Goal: Find contact information: Find contact information

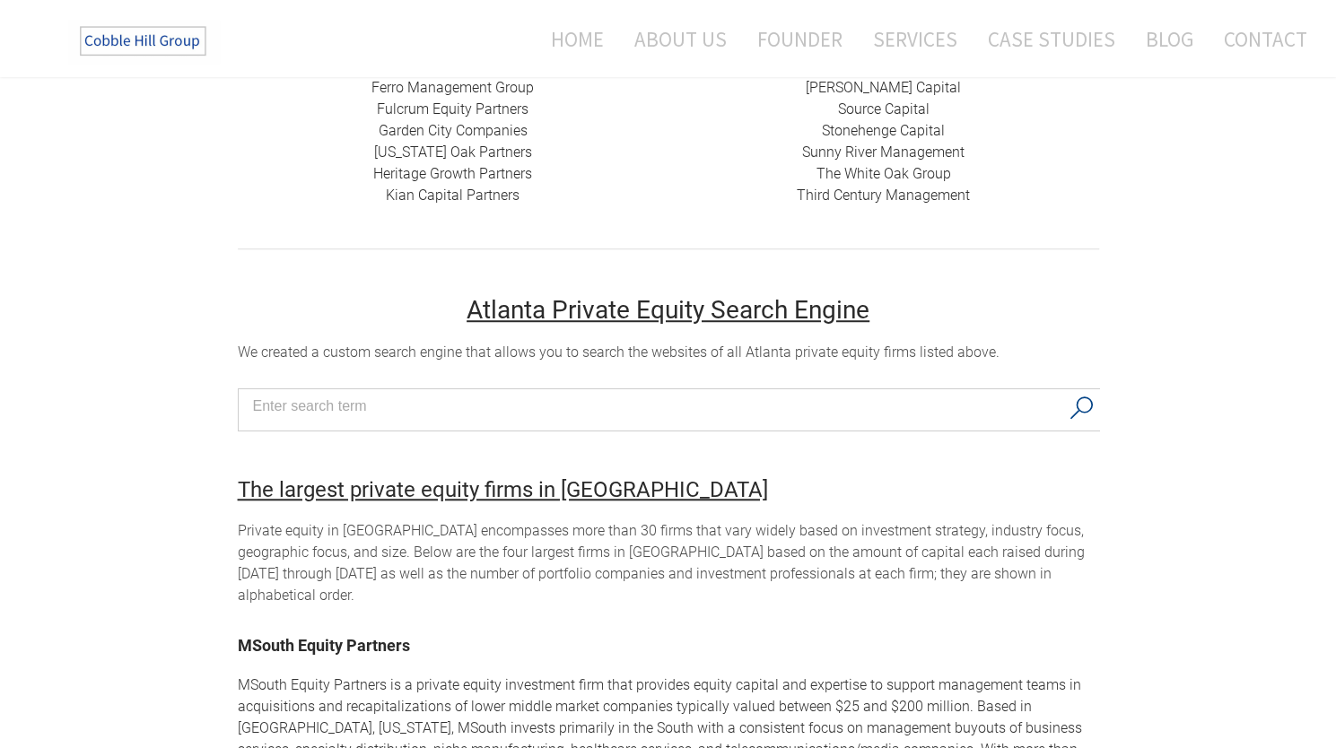
scroll to position [628, 0]
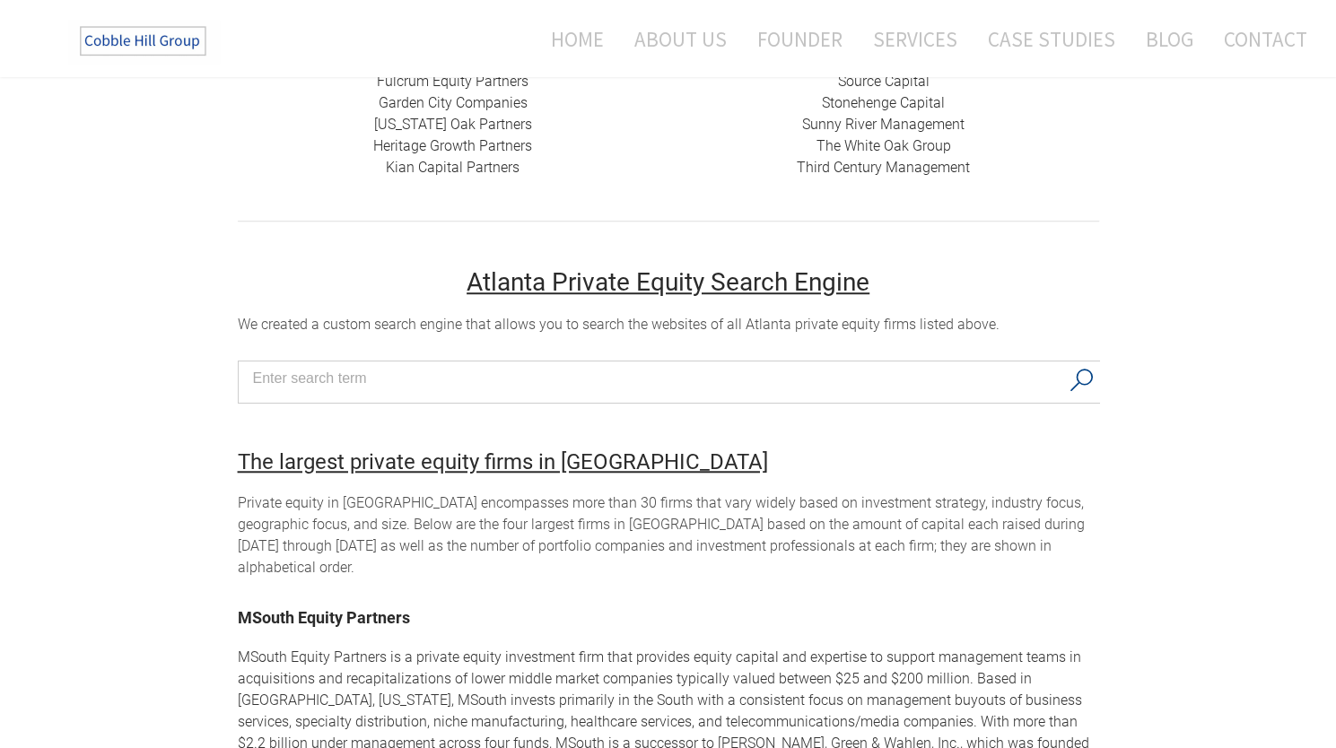
click at [459, 322] on div "We created a custom search engine that allows you to search the websites of all…" at bounding box center [669, 325] width 862 height 22
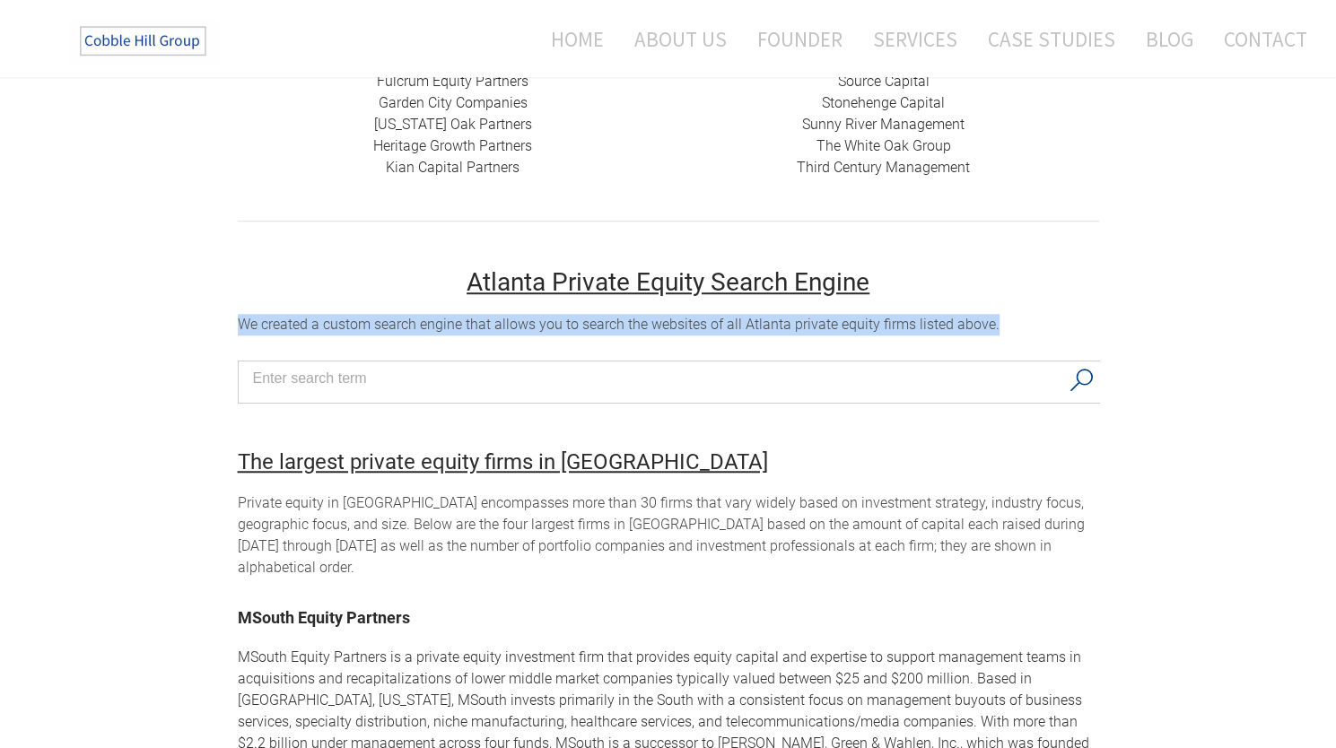
click at [459, 322] on div "We created a custom search engine that allows you to search the websites of all…" at bounding box center [669, 325] width 862 height 22
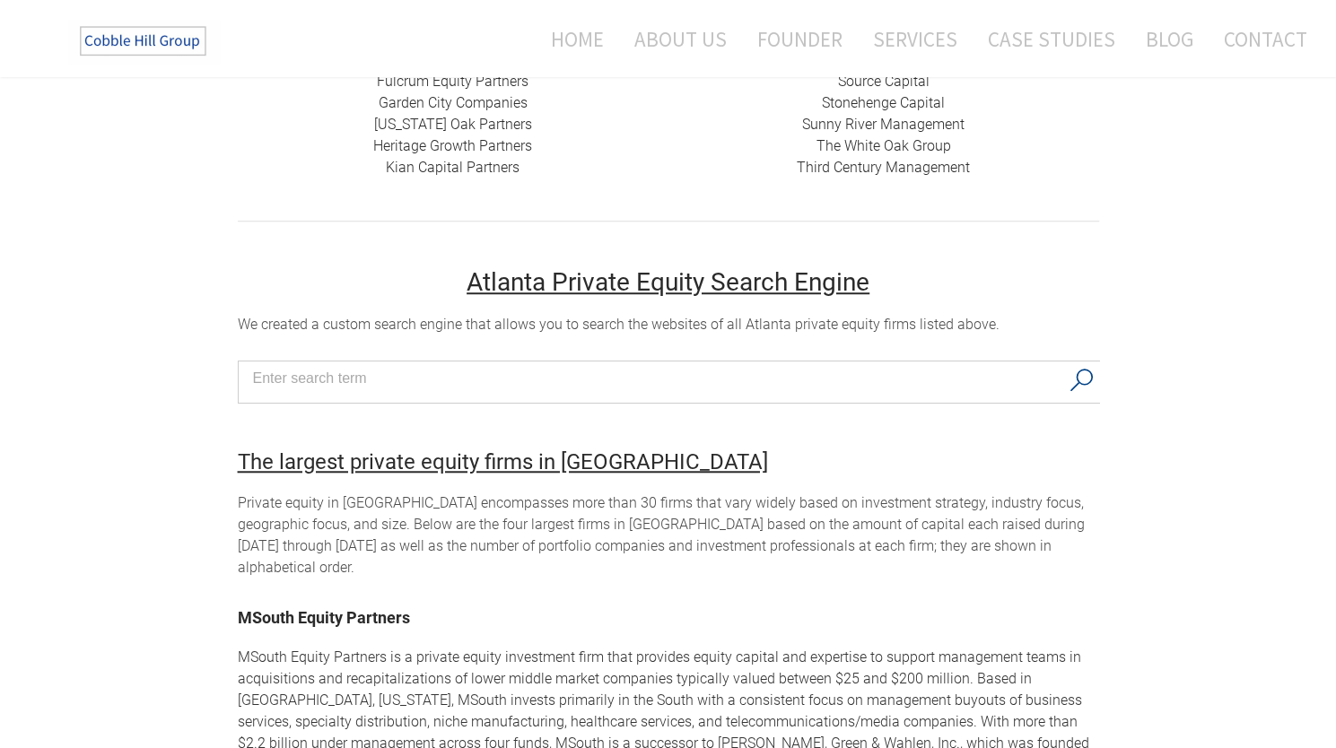
click at [474, 392] on div at bounding box center [669, 382] width 863 height 43
click at [483, 381] on input "Search input" at bounding box center [656, 378] width 807 height 27
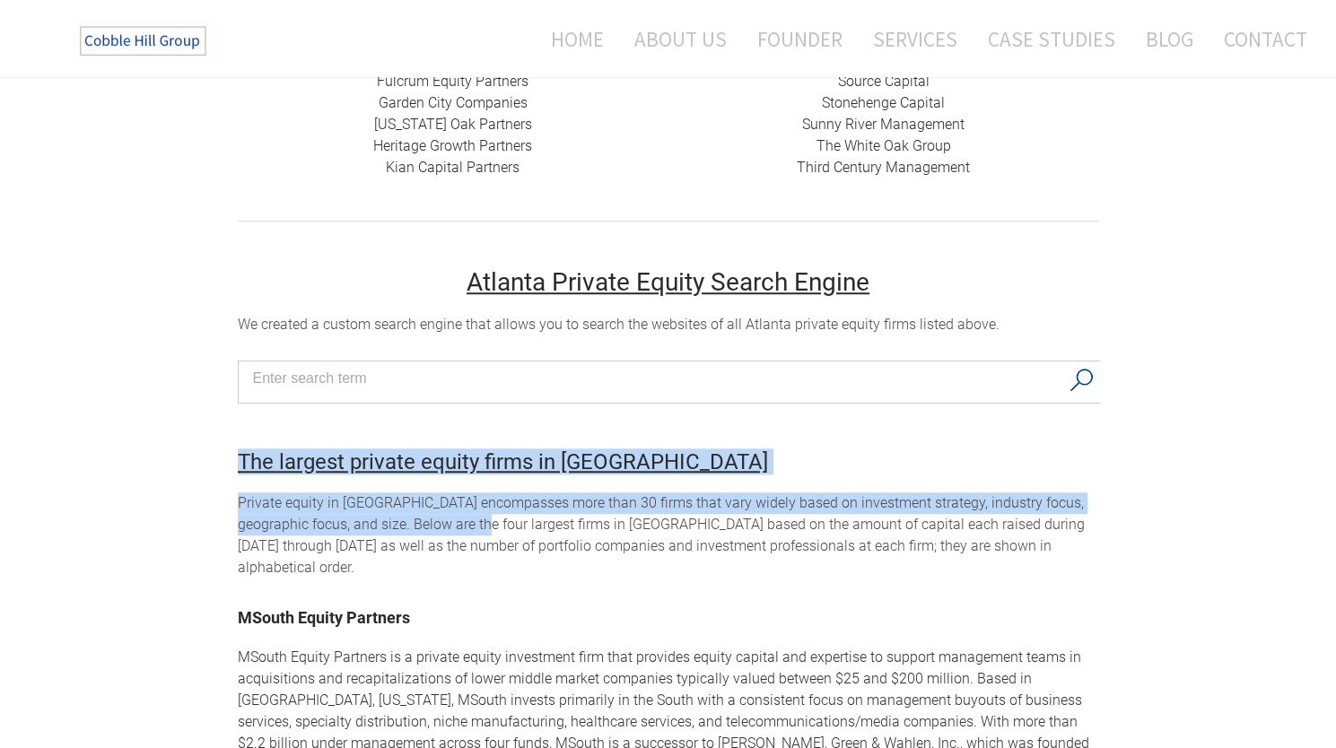
drag, startPoint x: 215, startPoint y: 473, endPoint x: 472, endPoint y: 546, distance: 266.8
click at [472, 546] on div "Atlanta Private Equity Firms Private equity firms in Atlanta The Cobble Hill Gr…" at bounding box center [668, 519] width 1336 height 2073
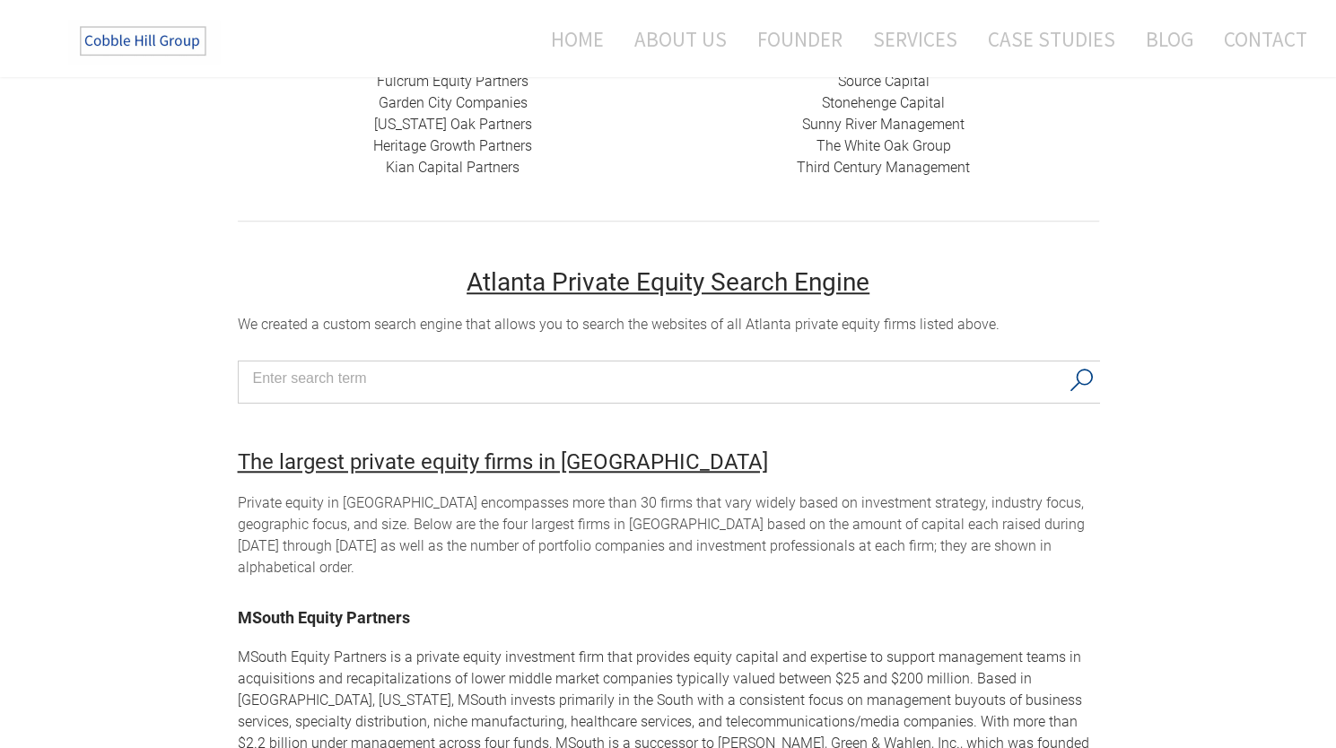
click at [537, 544] on div "Private equity in Atlanta encompasses more than 30 firms that vary widely based…" at bounding box center [669, 536] width 862 height 86
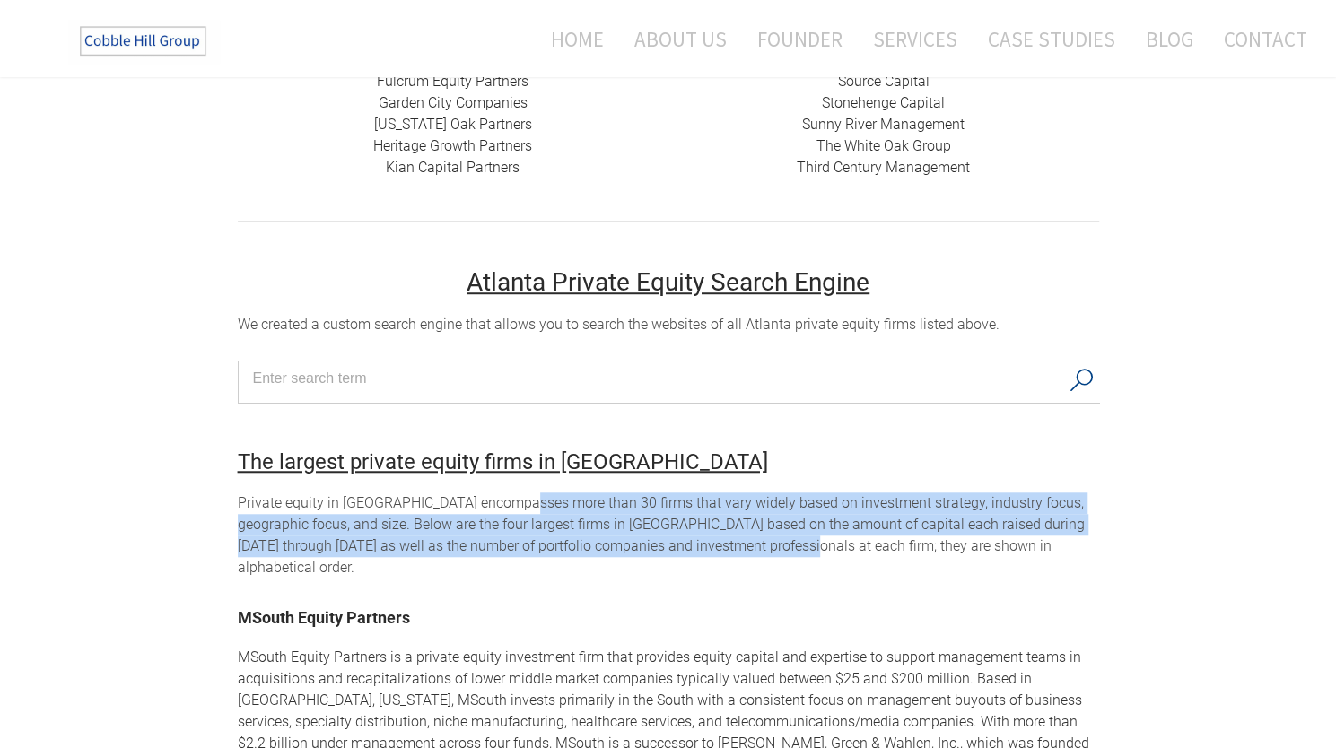
drag, startPoint x: 518, startPoint y: 509, endPoint x: 771, endPoint y: 564, distance: 259.1
click at [771, 564] on div "Private equity in Atlanta encompasses more than 30 firms that vary widely based…" at bounding box center [669, 536] width 862 height 86
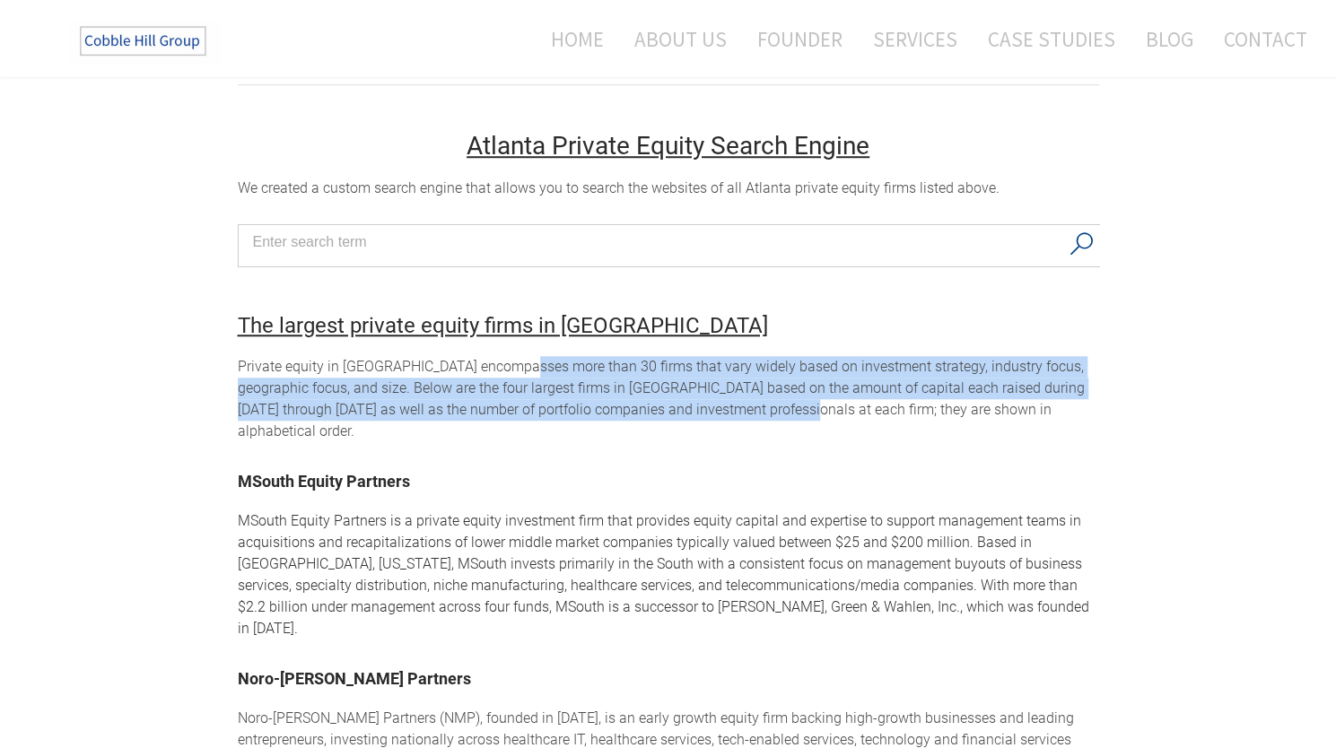
scroll to position [808, 0]
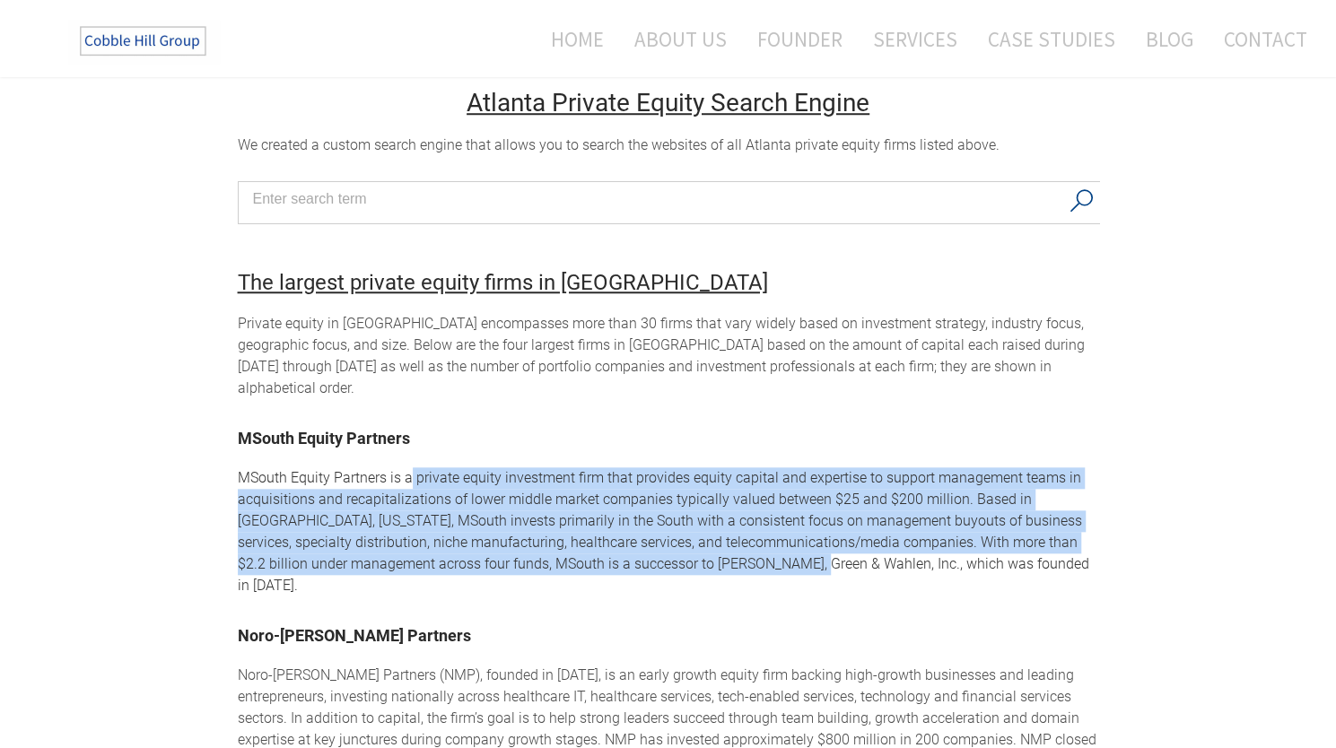
drag, startPoint x: 410, startPoint y: 469, endPoint x: 779, endPoint y: 551, distance: 377.8
click at [779, 551] on span "MSouth Equity Partners is a private equity investment firm that provides equity…" at bounding box center [664, 531] width 852 height 125
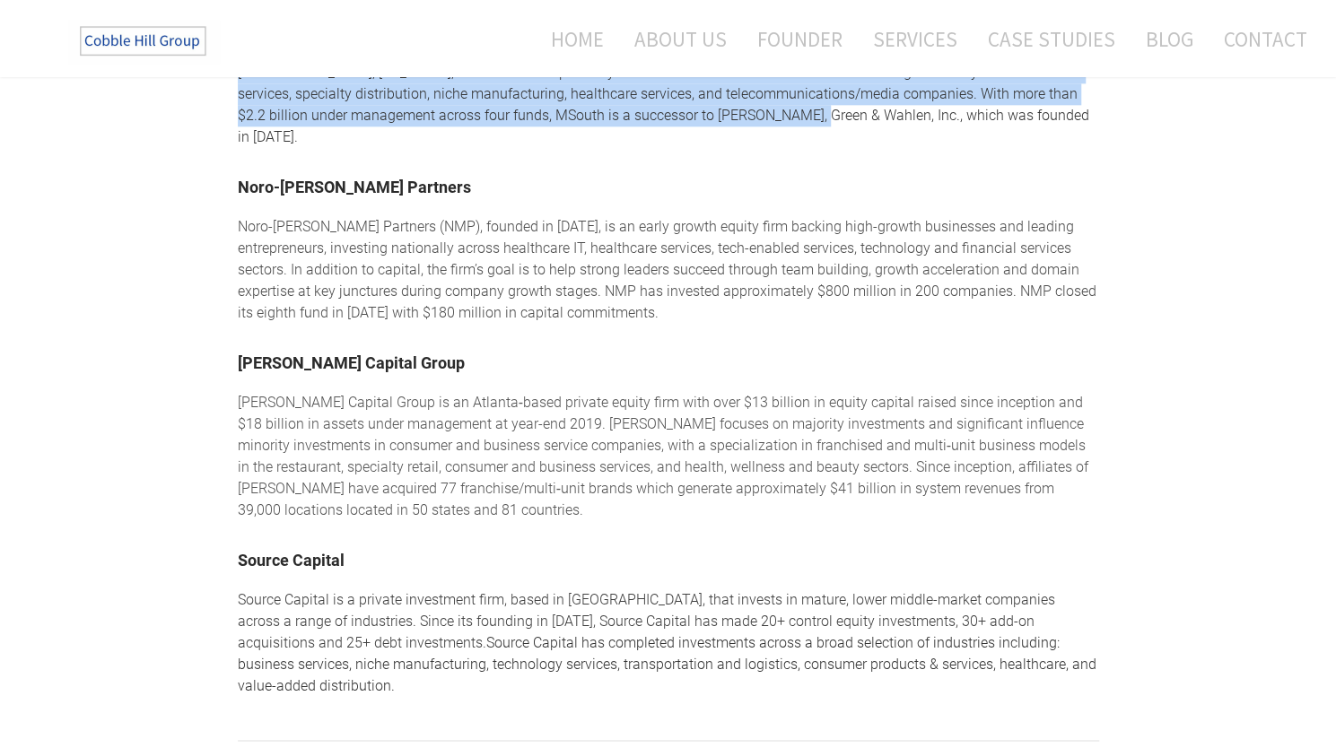
scroll to position [1526, 0]
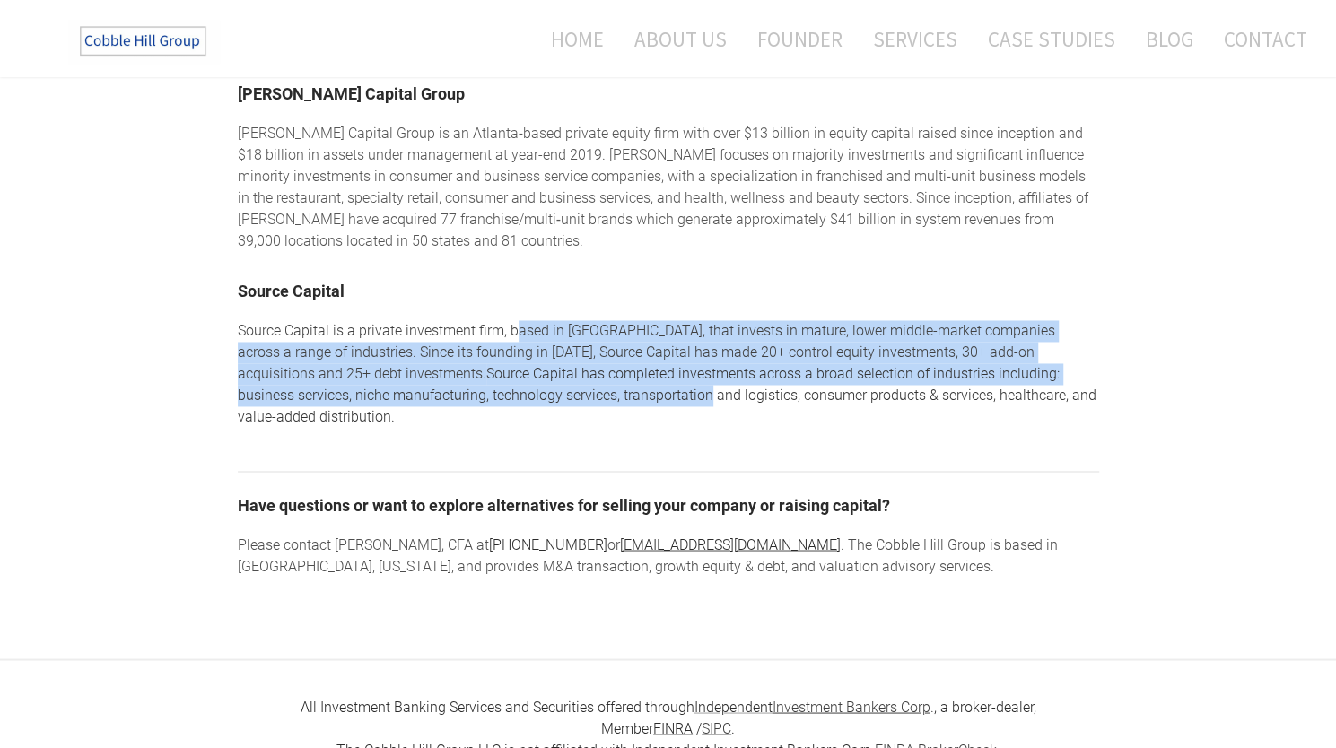
drag, startPoint x: 516, startPoint y: 303, endPoint x: 556, endPoint y: 366, distance: 74.7
click at [556, 366] on div "Source Capital is a private investment firm, based in Atlanta, that invests in …" at bounding box center [669, 374] width 862 height 108
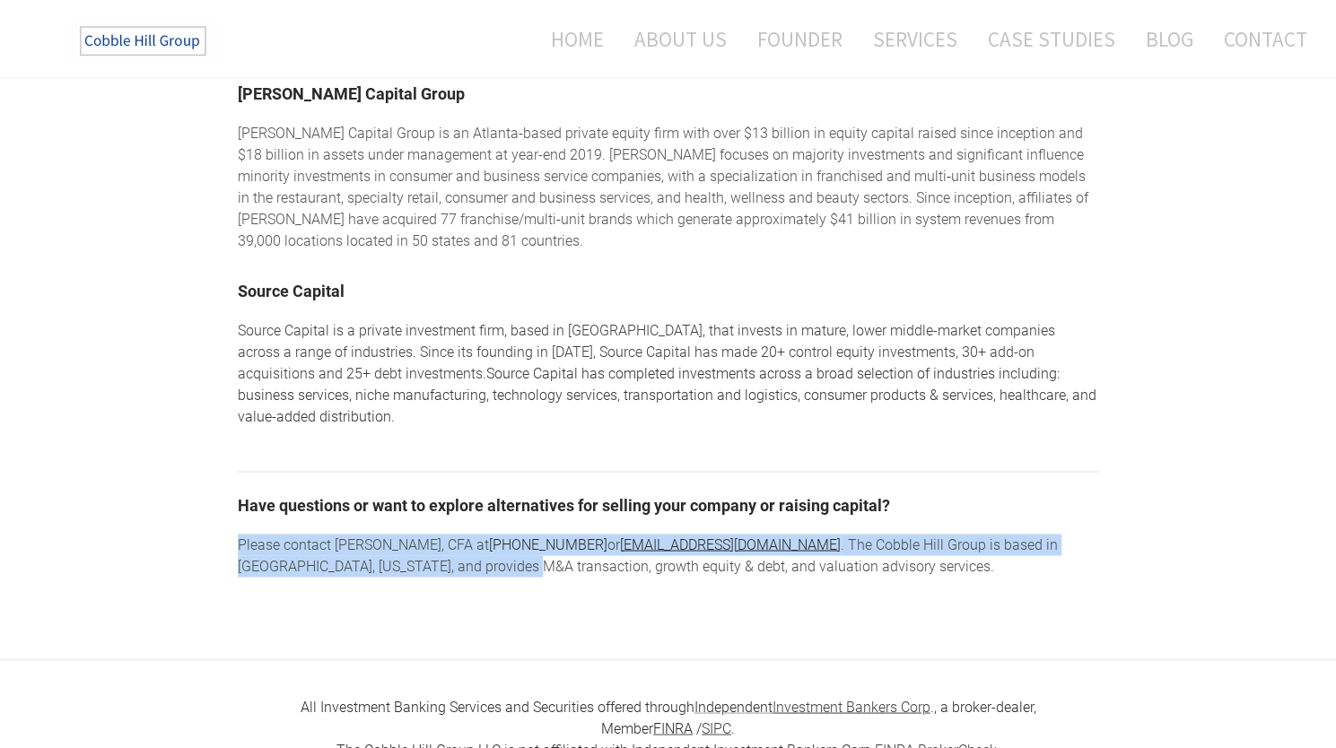
drag, startPoint x: 233, startPoint y: 485, endPoint x: 430, endPoint y: 512, distance: 198.4
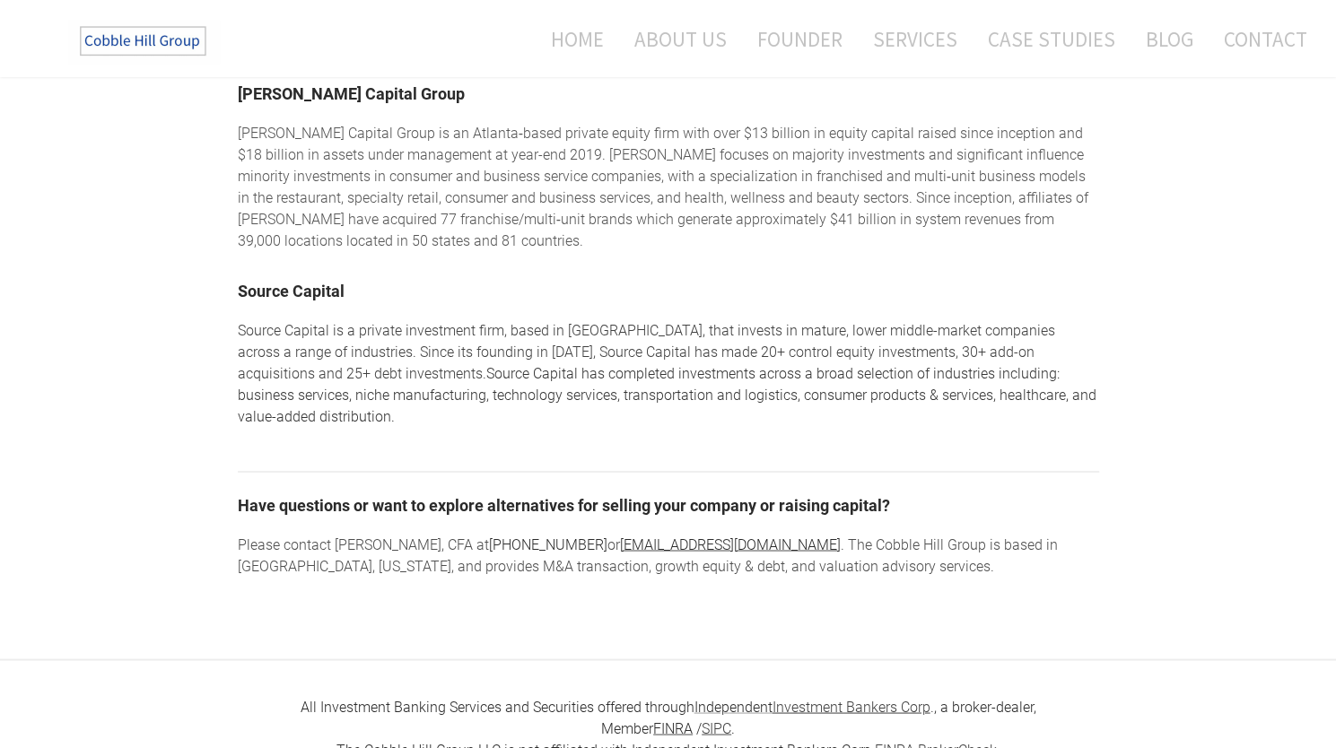
click at [475, 534] on div "Please contact Barry A. Baker, CFA at (984) 377-3043 or bbaker@cobblehillgroup.…" at bounding box center [669, 555] width 862 height 43
drag, startPoint x: 482, startPoint y: 512, endPoint x: 811, endPoint y: 558, distance: 332.5
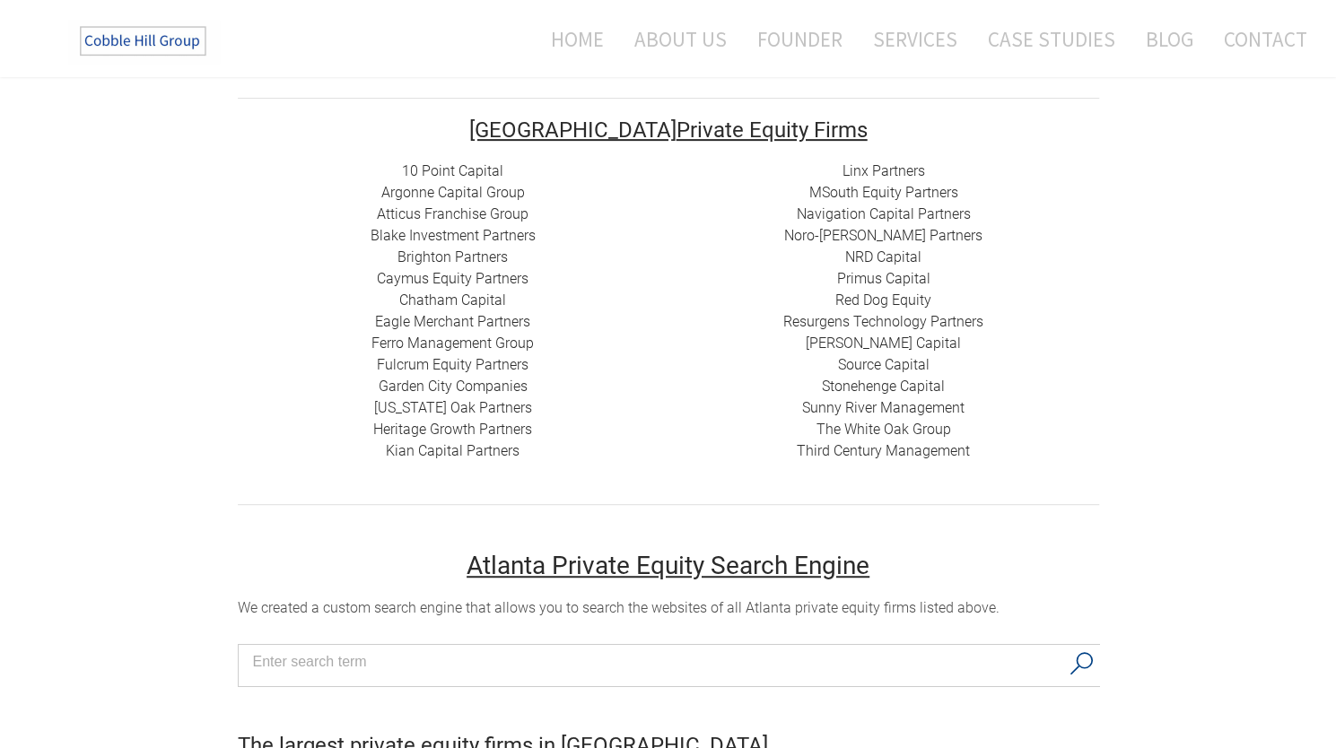
scroll to position [0, 0]
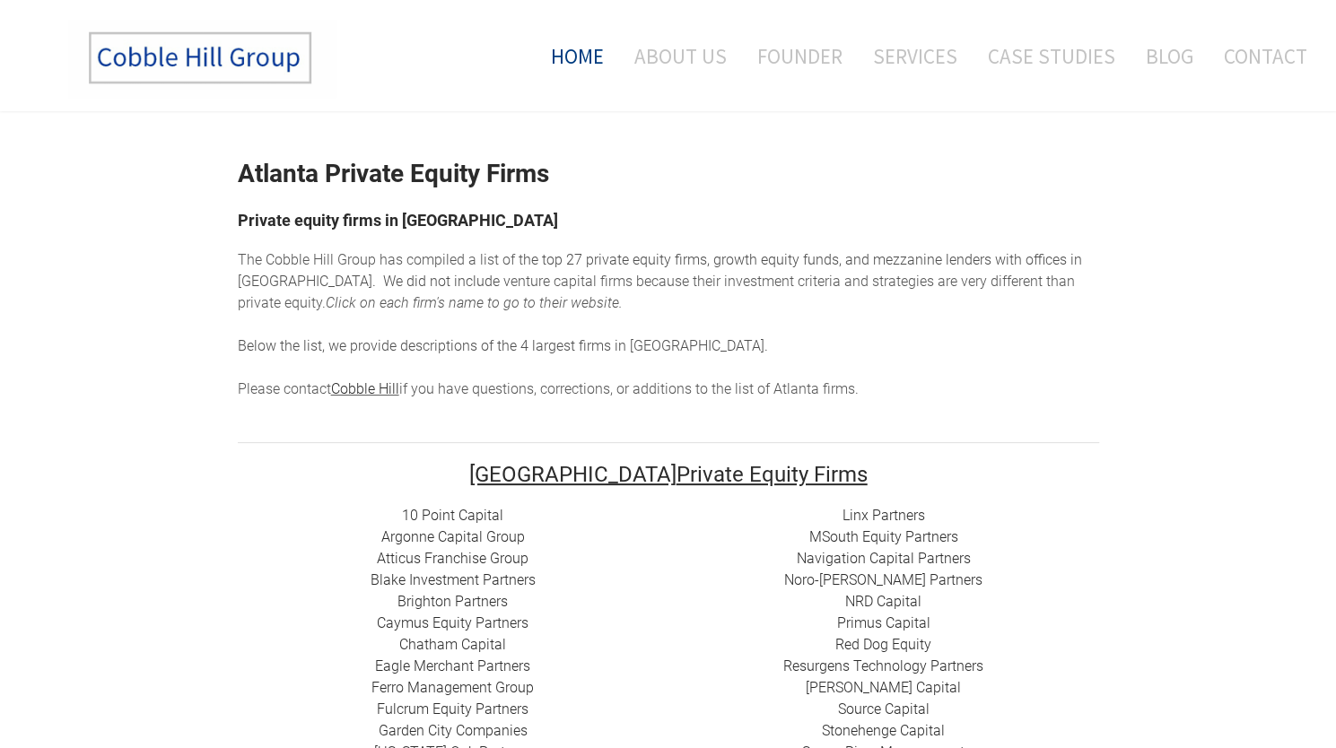
click at [585, 62] on link "Home" at bounding box center [570, 56] width 93 height 74
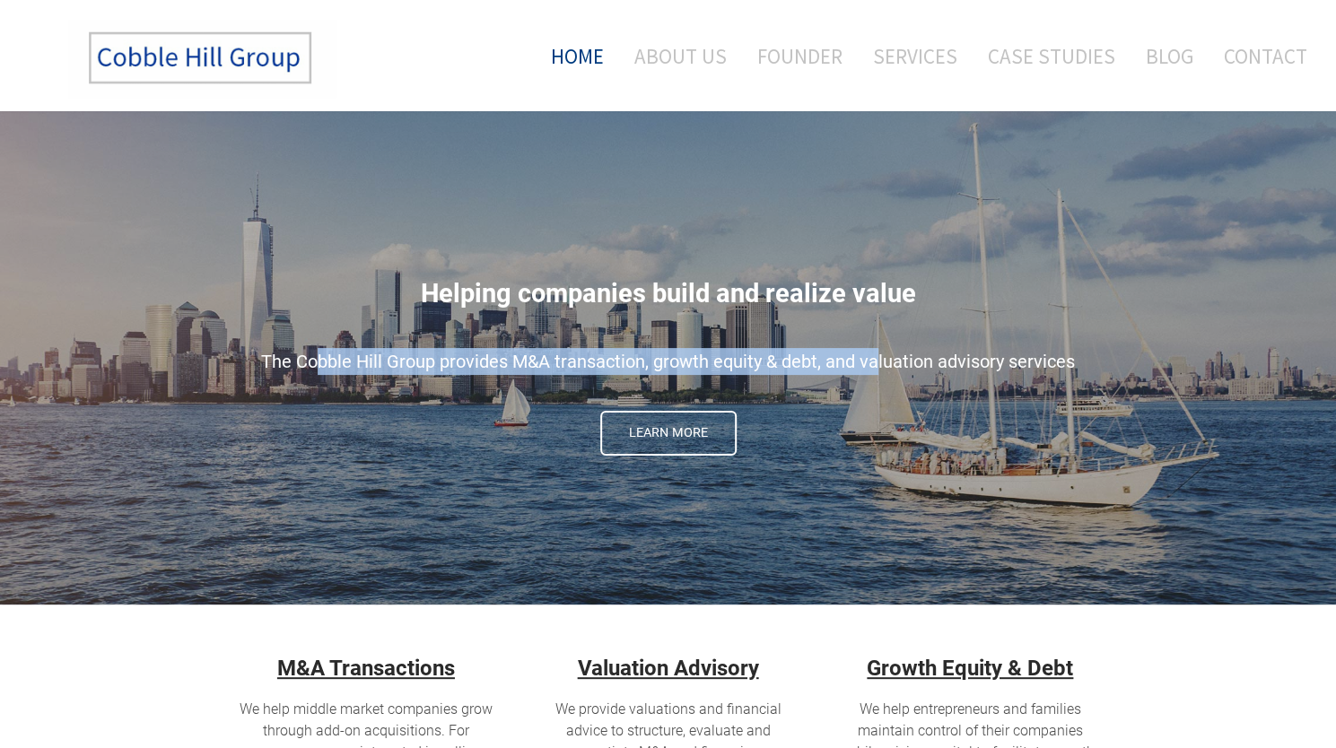
drag, startPoint x: 321, startPoint y: 338, endPoint x: 874, endPoint y: 361, distance: 553.3
click at [874, 361] on div "Helping companies build and realize value The Cobble Hill Group provides M&A tr…" at bounding box center [669, 358] width 862 height 494
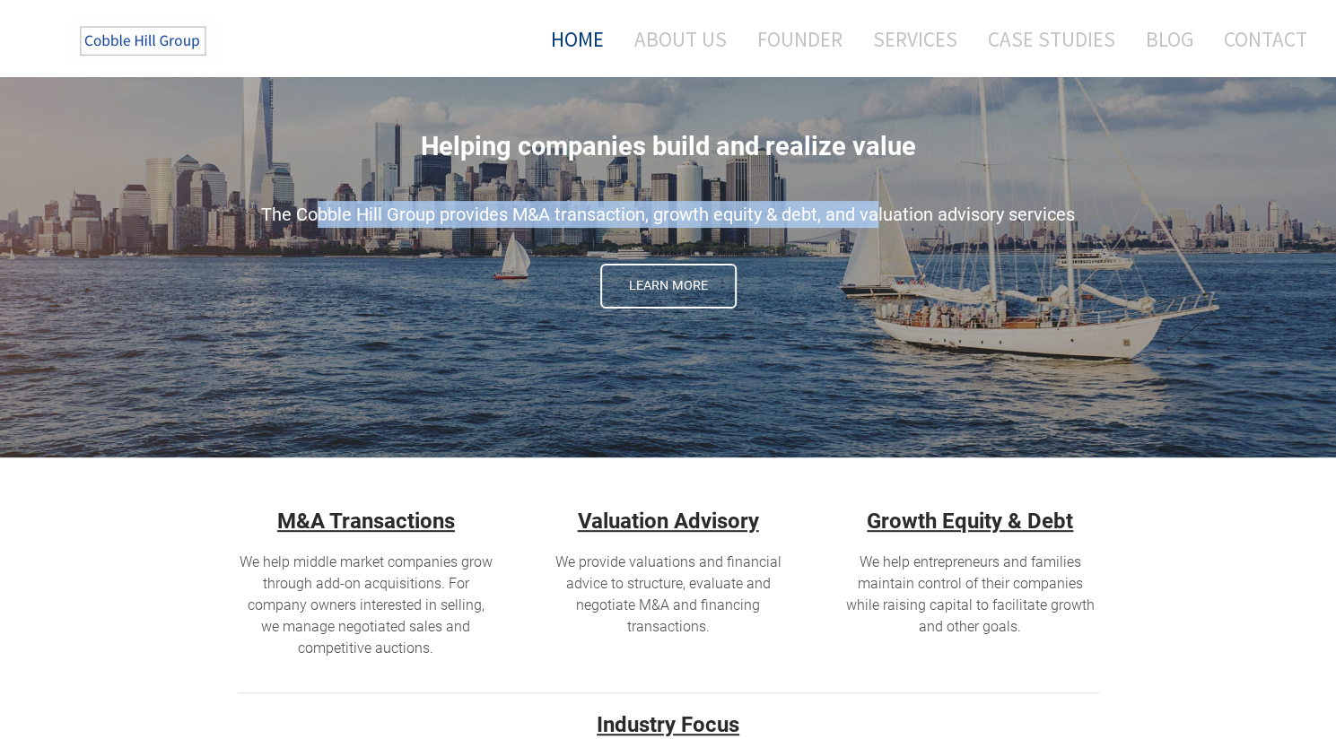
scroll to position [269, 0]
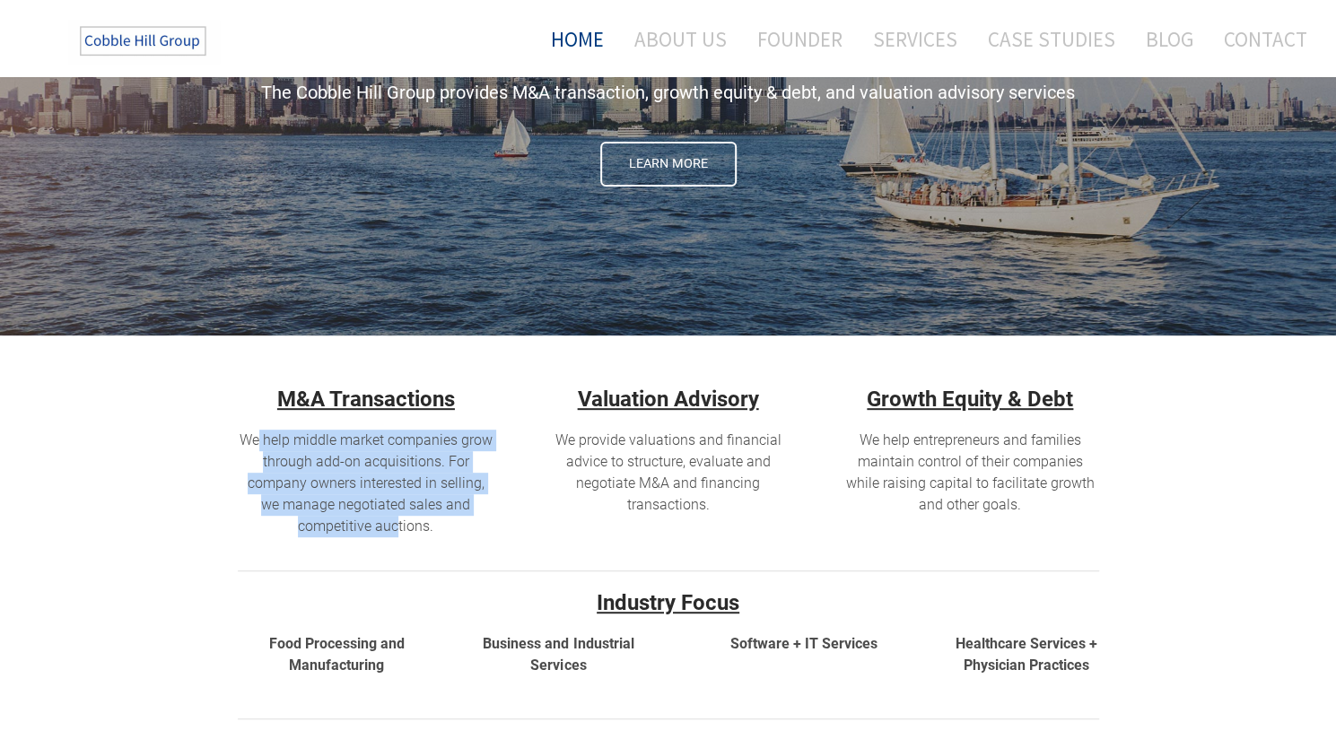
drag, startPoint x: 258, startPoint y: 442, endPoint x: 396, endPoint y: 527, distance: 161.2
click at [396, 527] on span "We help middle market companies grow through add-on acquisitions. For company o…" at bounding box center [366, 483] width 253 height 103
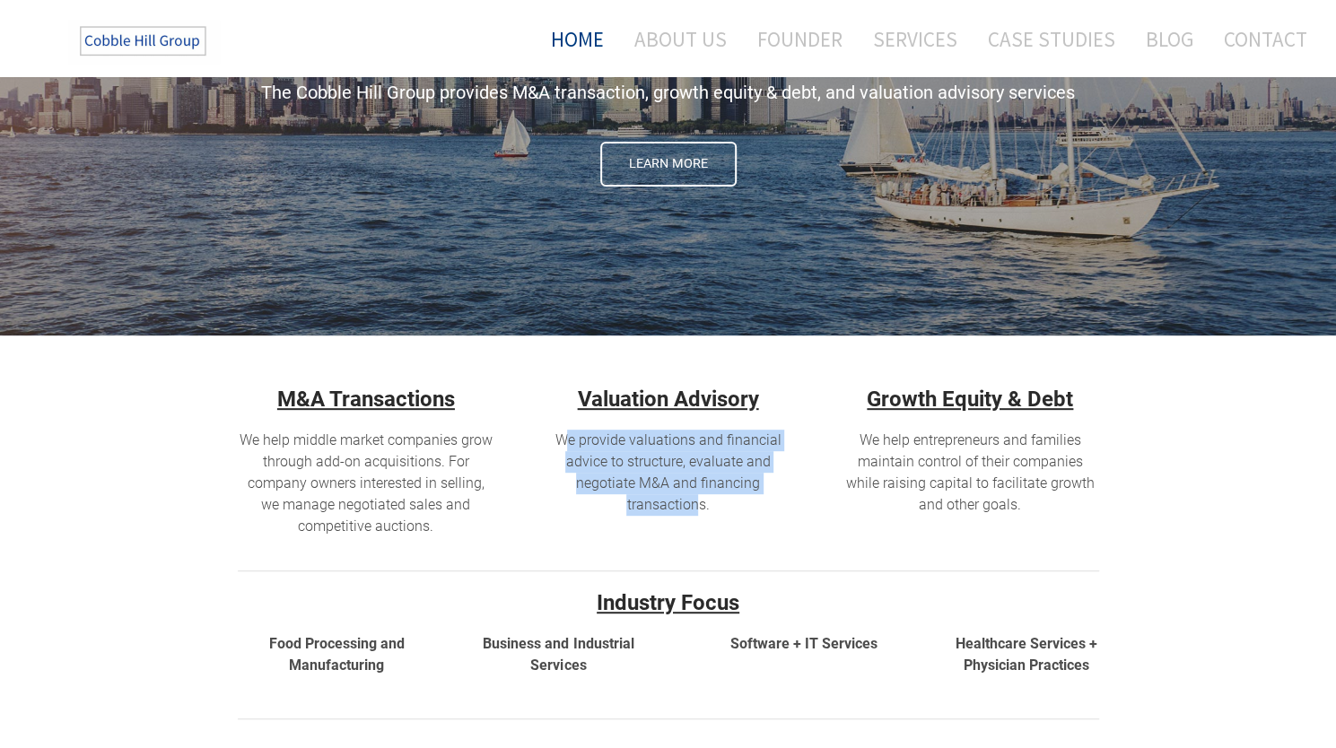
drag, startPoint x: 571, startPoint y: 435, endPoint x: 692, endPoint y: 504, distance: 139.5
click at [692, 504] on span "We provide valuations and financial advice to structure, evaluate and negotiate…" at bounding box center [668, 473] width 226 height 82
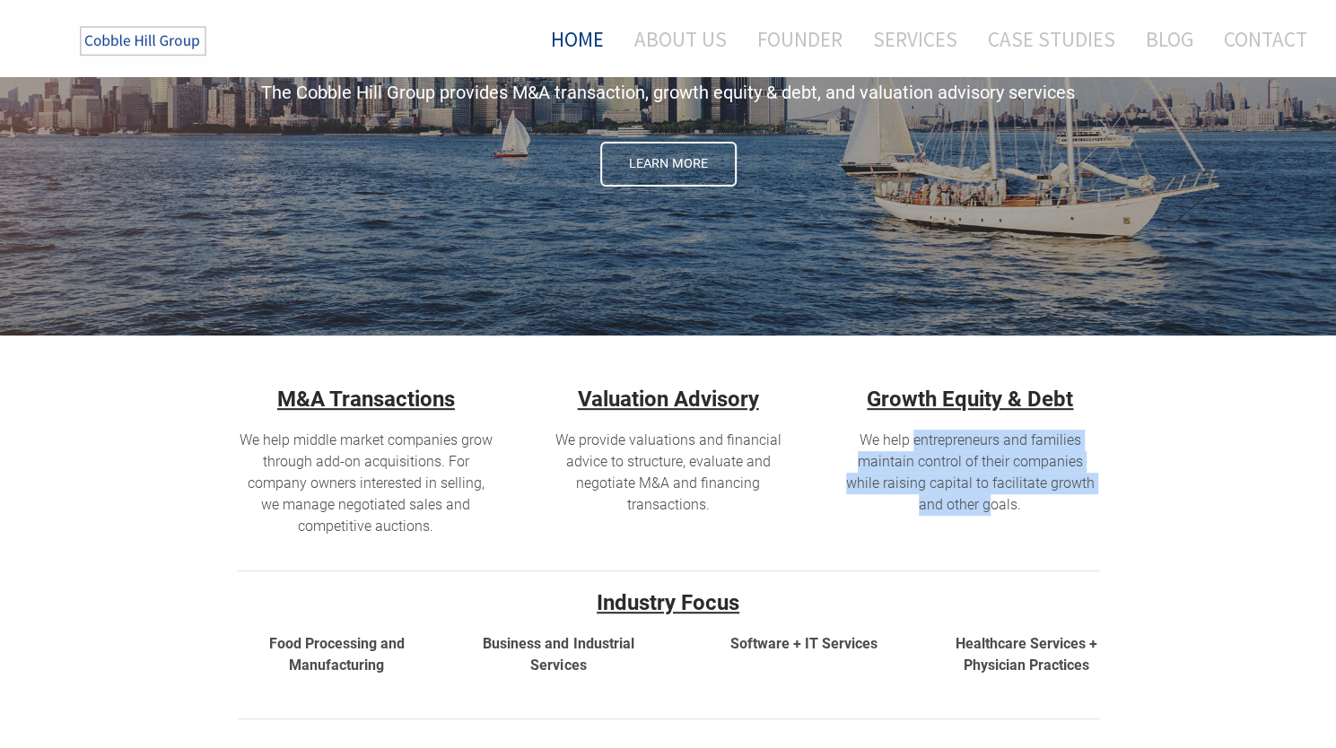
drag, startPoint x: 914, startPoint y: 441, endPoint x: 990, endPoint y: 509, distance: 101.7
click at [990, 509] on span "We help entrepreneurs and families maintain control of their companies while ra…" at bounding box center [970, 473] width 249 height 82
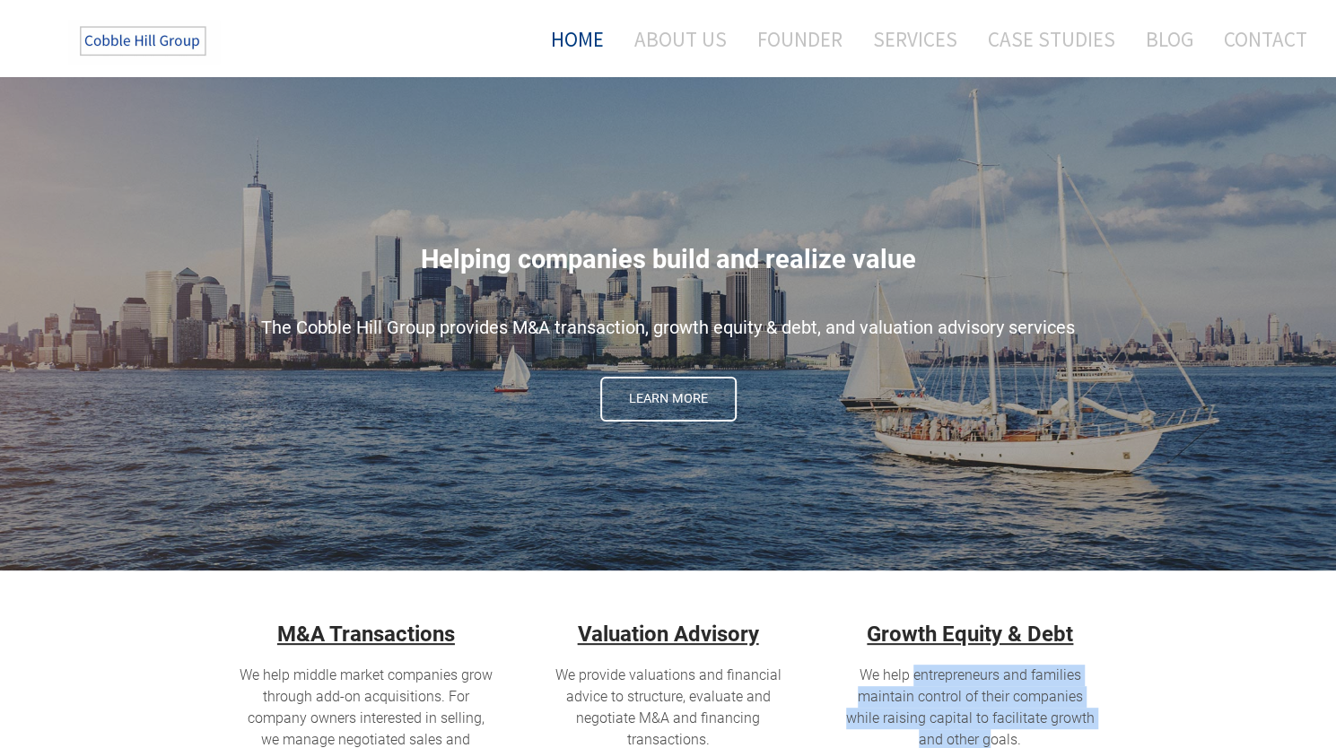
scroll to position [32, 0]
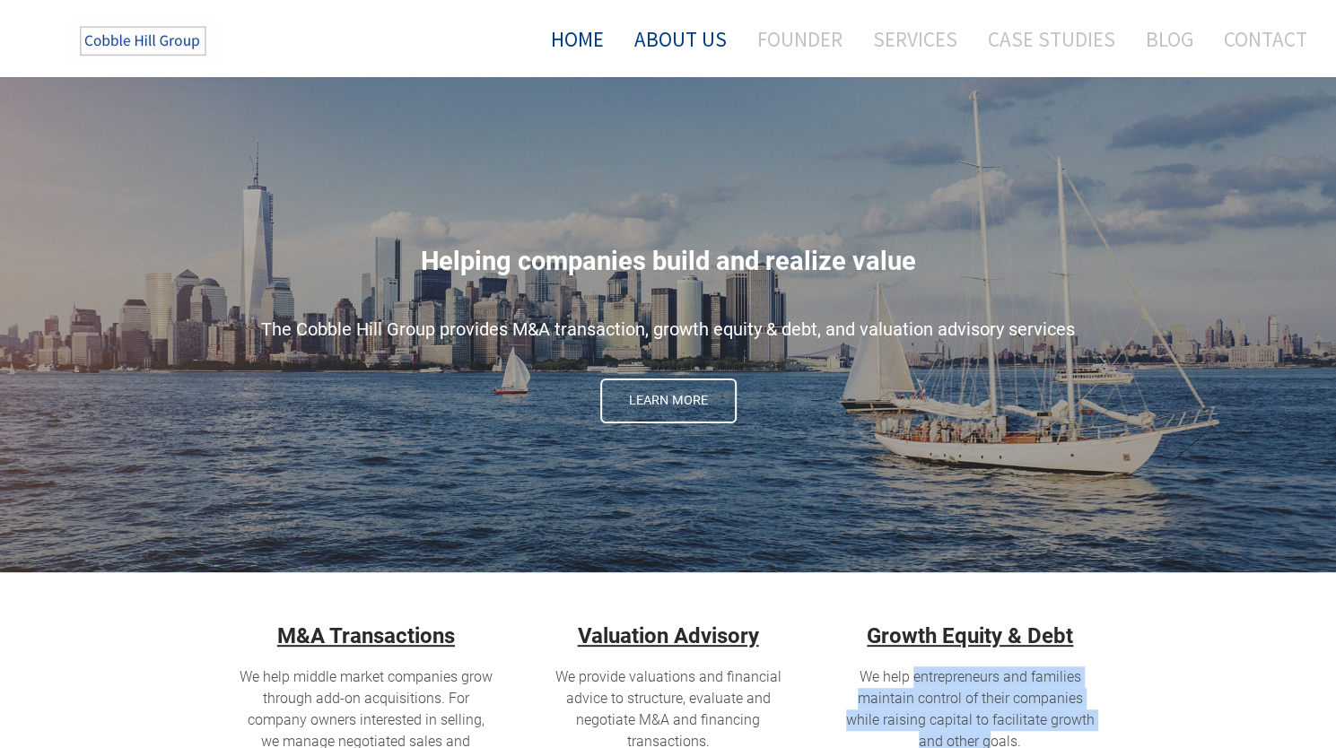
click at [700, 31] on link "About Us" at bounding box center [680, 39] width 119 height 48
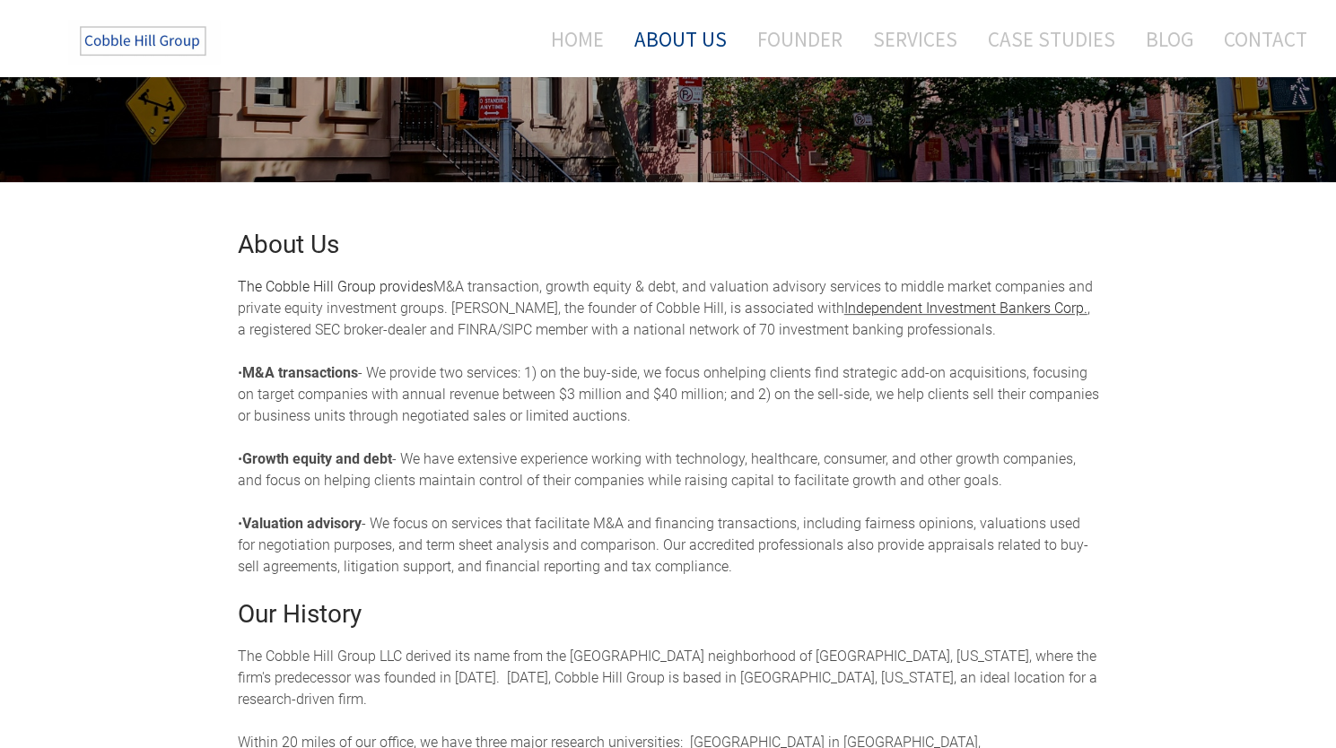
scroll to position [269, 0]
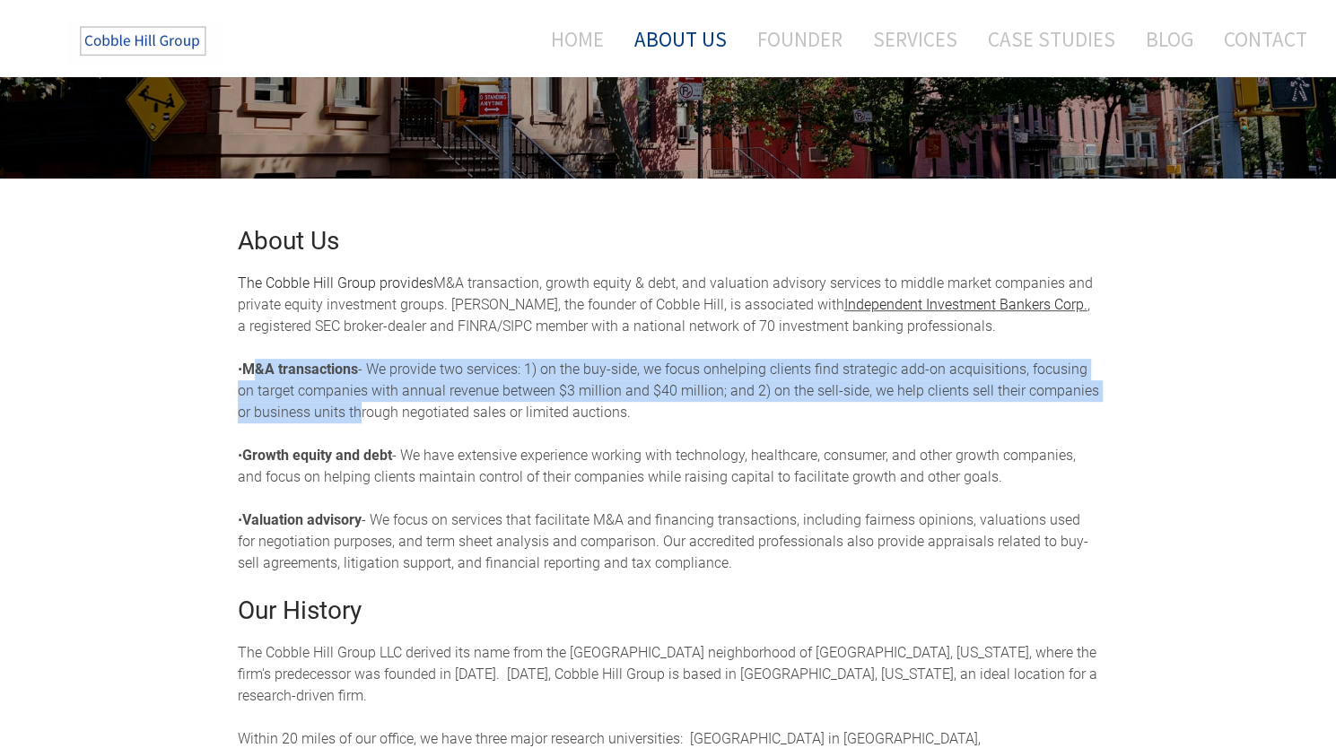
drag, startPoint x: 255, startPoint y: 366, endPoint x: 362, endPoint y: 415, distance: 117.3
click at [357, 407] on div "The Cobble Hill Group provides M&A transaction, growth equity & debt, and valua…" at bounding box center [669, 424] width 862 height 302
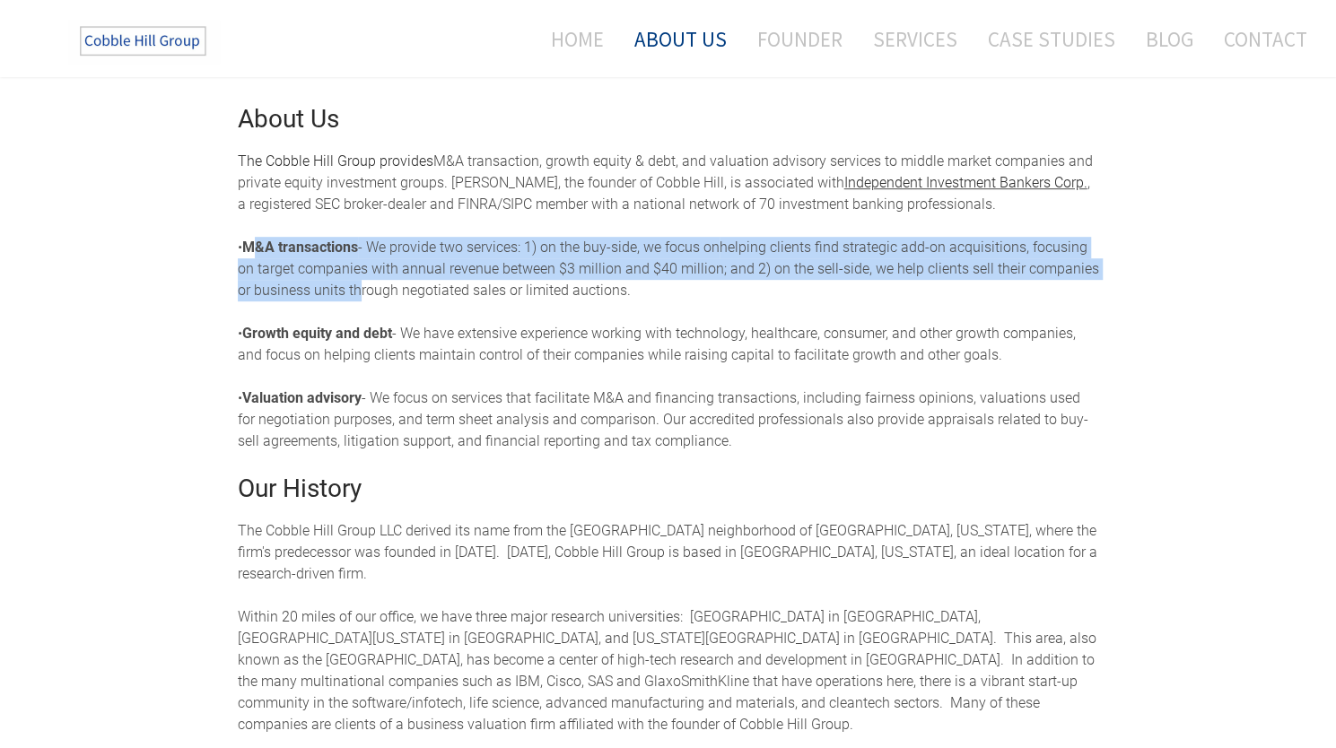
scroll to position [538, 0]
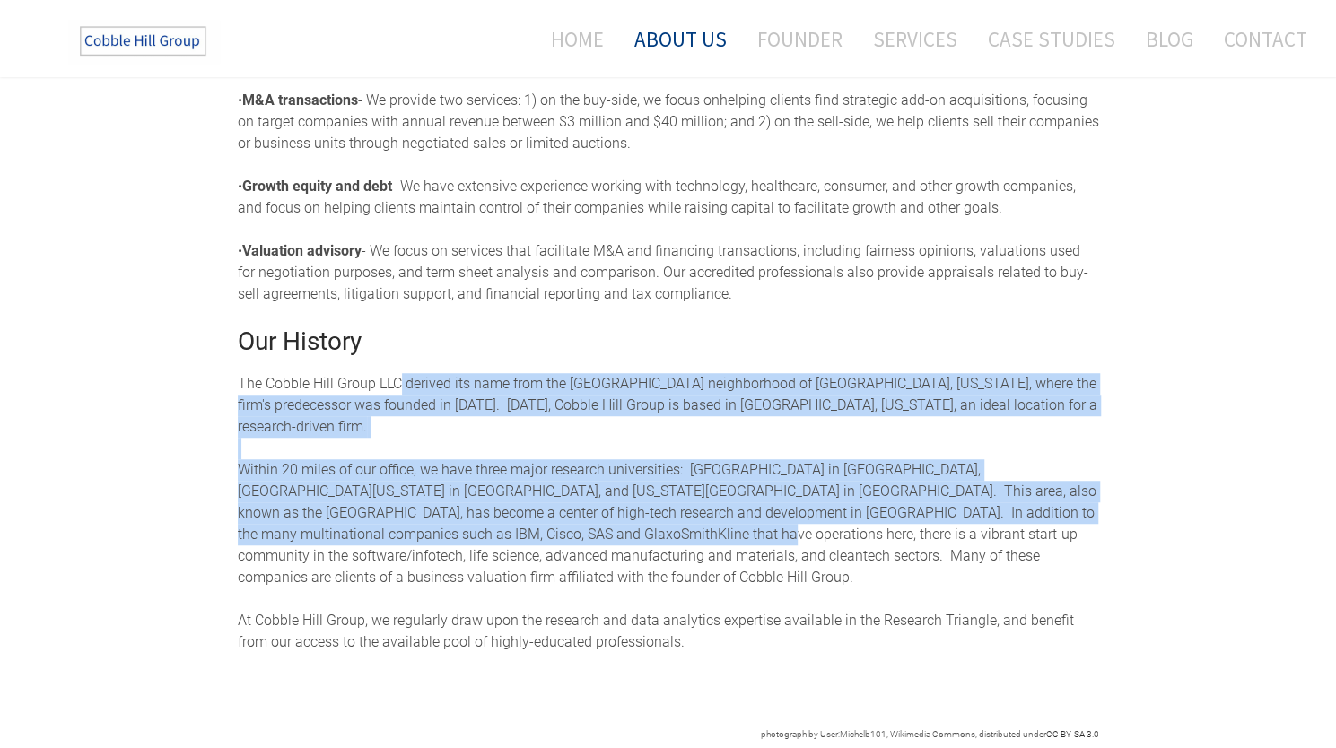
drag, startPoint x: 398, startPoint y: 384, endPoint x: 570, endPoint y: 475, distance: 193.9
click at [549, 525] on div "The Cobble Hill Group LLC derived its name from the Cobble Hill neighborhood of…" at bounding box center [669, 513] width 862 height 280
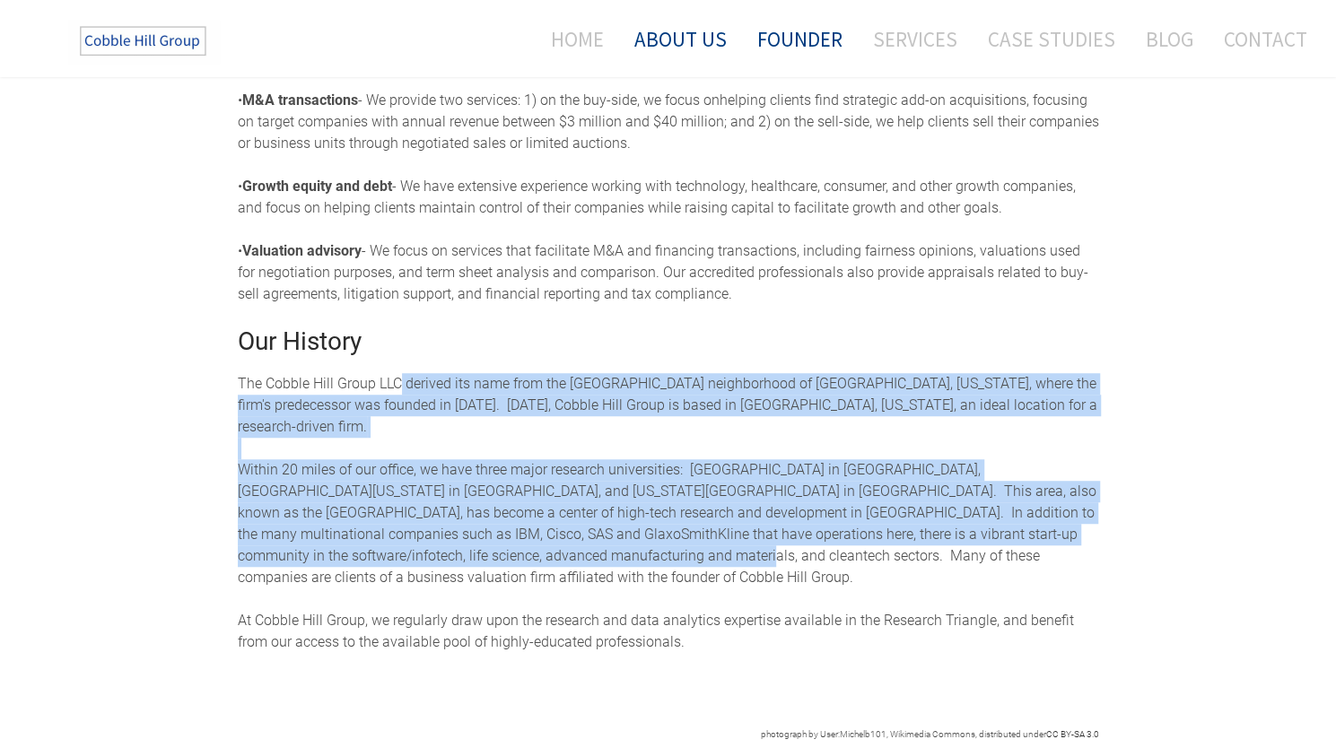
click at [793, 60] on link "Founder" at bounding box center [800, 39] width 112 height 48
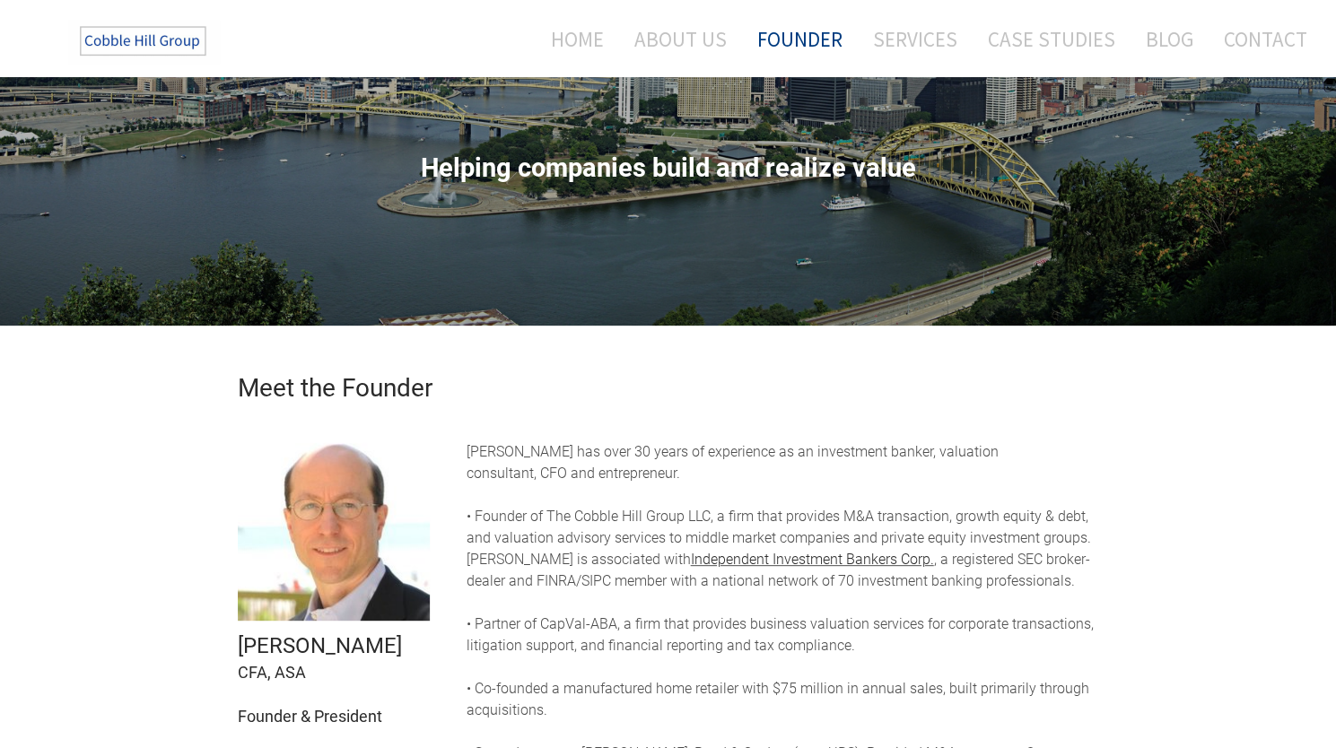
scroll to position [269, 0]
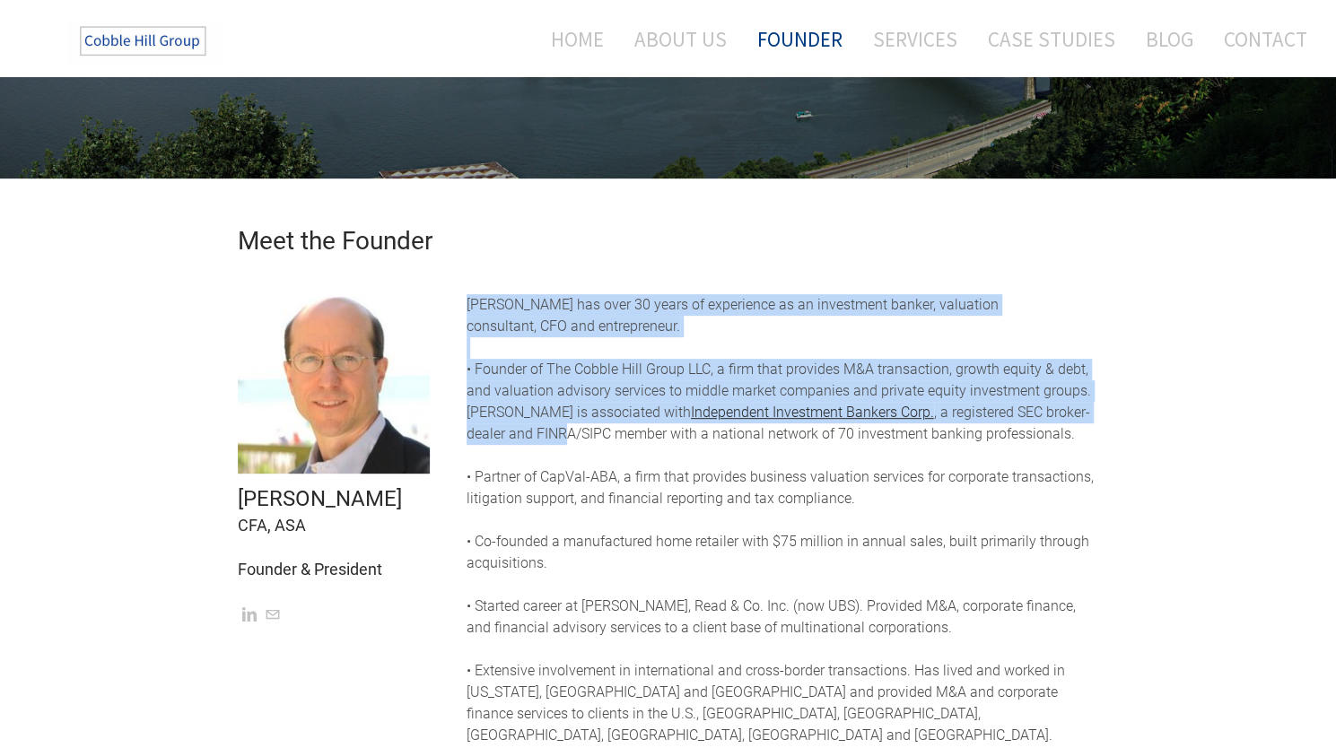
drag, startPoint x: 465, startPoint y: 299, endPoint x: 622, endPoint y: 425, distance: 201.7
click at [622, 425] on td "[PERSON_NAME] has over 30 years of experience as an investment banker, valuatio…" at bounding box center [783, 565] width 660 height 584
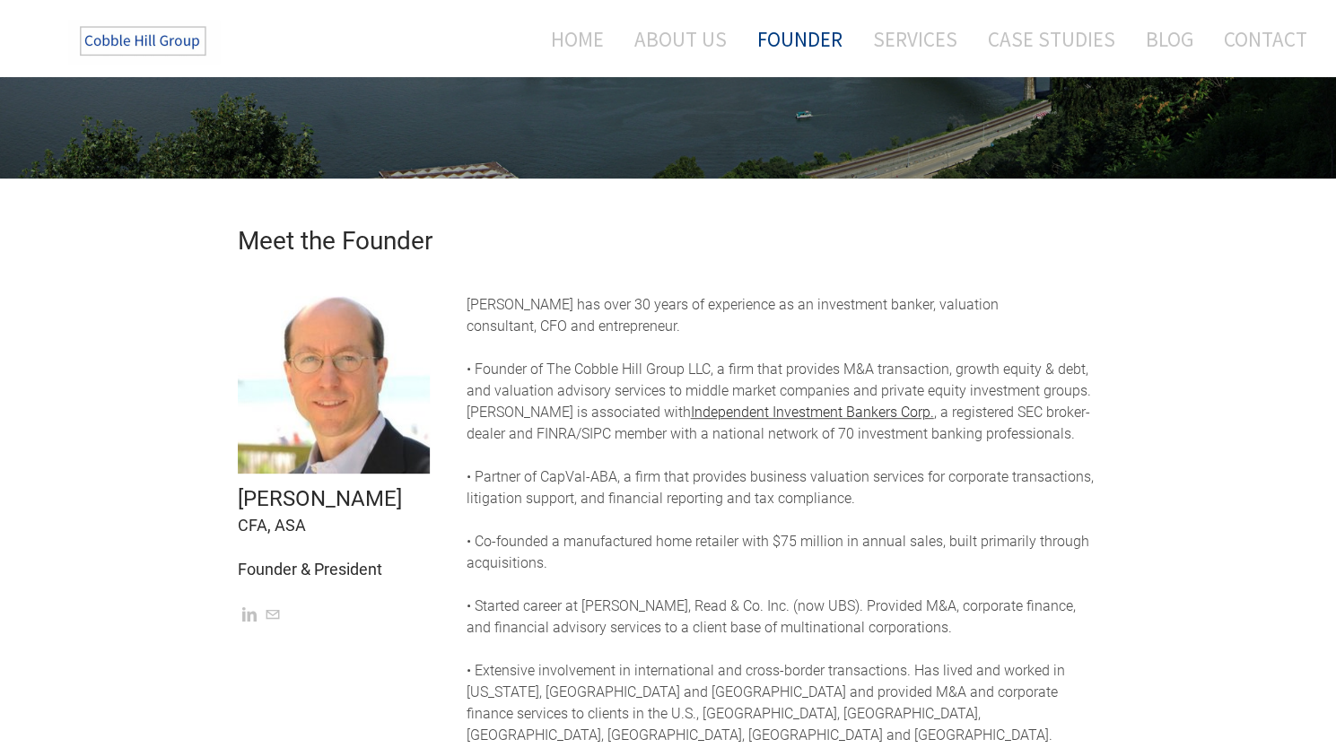
click at [641, 484] on div "[PERSON_NAME] has over 30 years of experience as an investment banker, valuatio…" at bounding box center [783, 553] width 633 height 560
drag, startPoint x: 530, startPoint y: 416, endPoint x: 592, endPoint y: 418, distance: 62.0
click at [592, 418] on div "Mr. Baker has over 30 years of experience as an investment banker, valuation co…" at bounding box center [783, 553] width 633 height 560
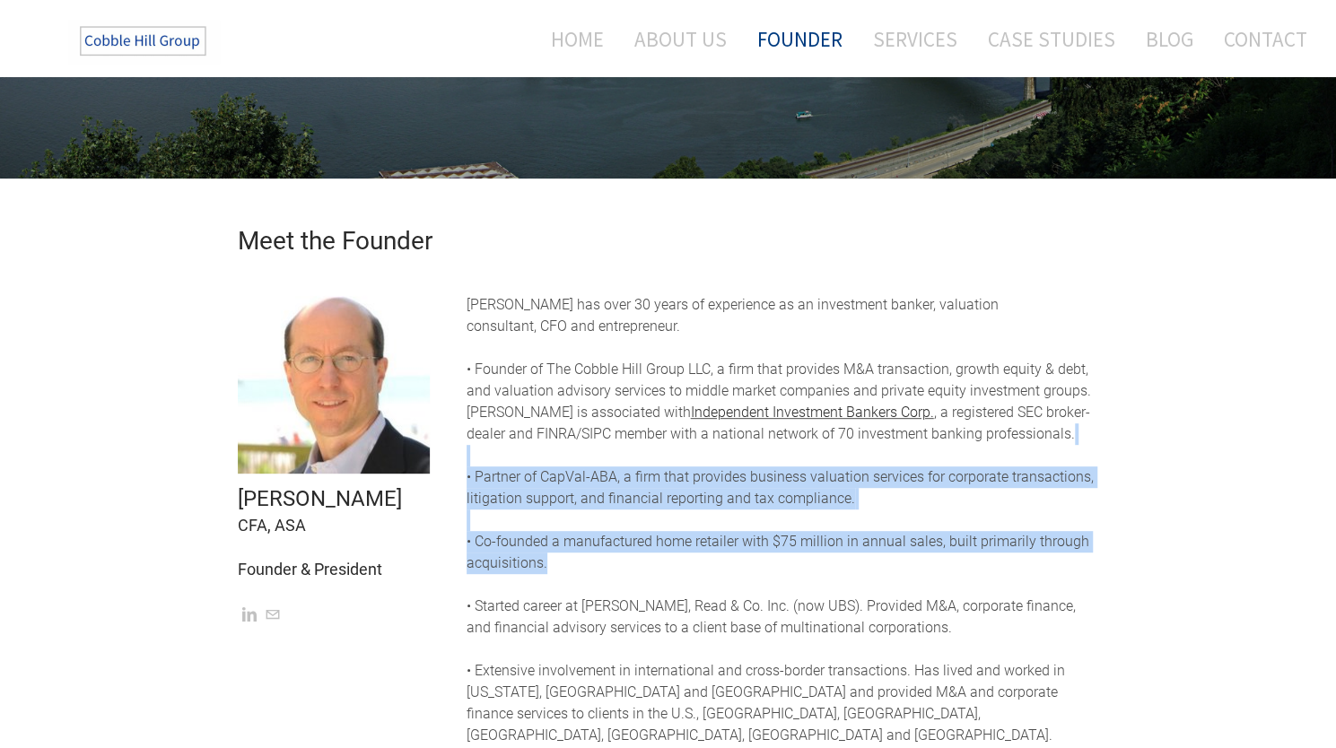
drag, startPoint x: 479, startPoint y: 483, endPoint x: 958, endPoint y: 584, distance: 489.8
click at [958, 584] on div "Mr. Baker has over 30 years of experience as an investment banker, valuation co…" at bounding box center [783, 553] width 633 height 560
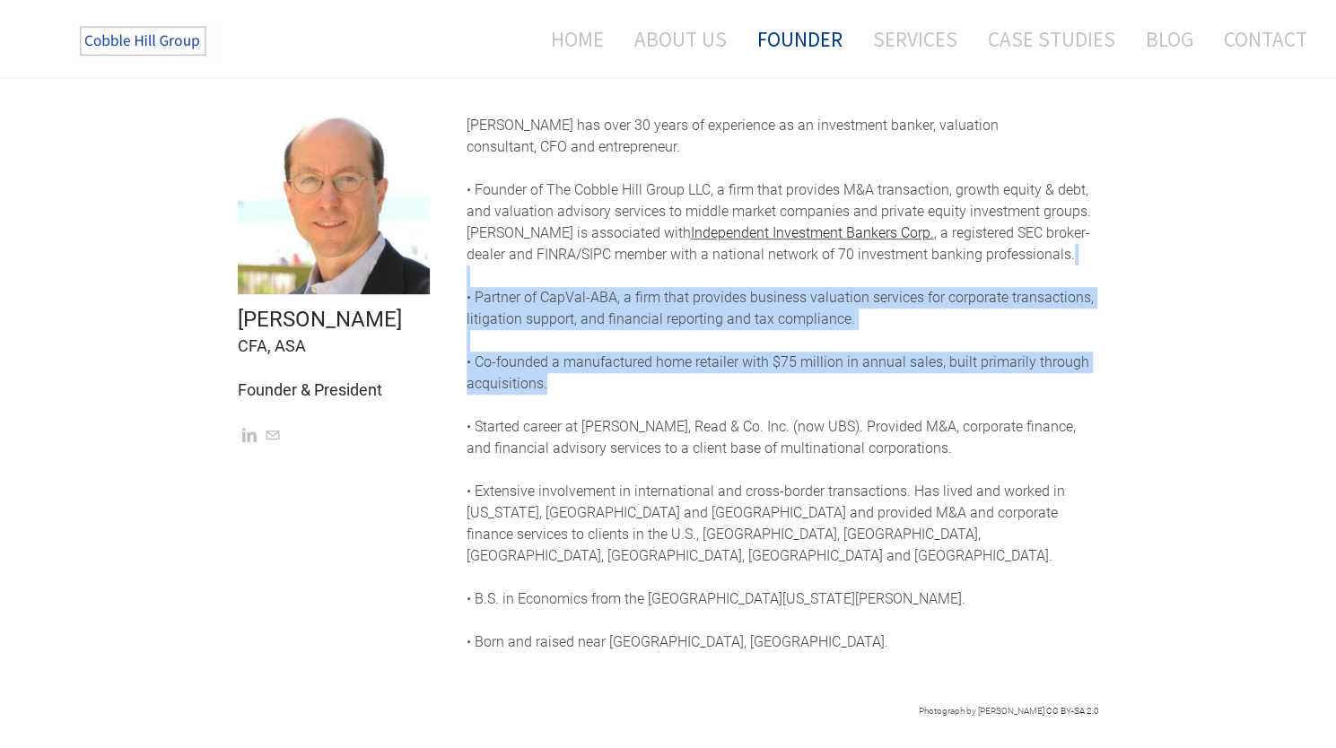
scroll to position [538, 0]
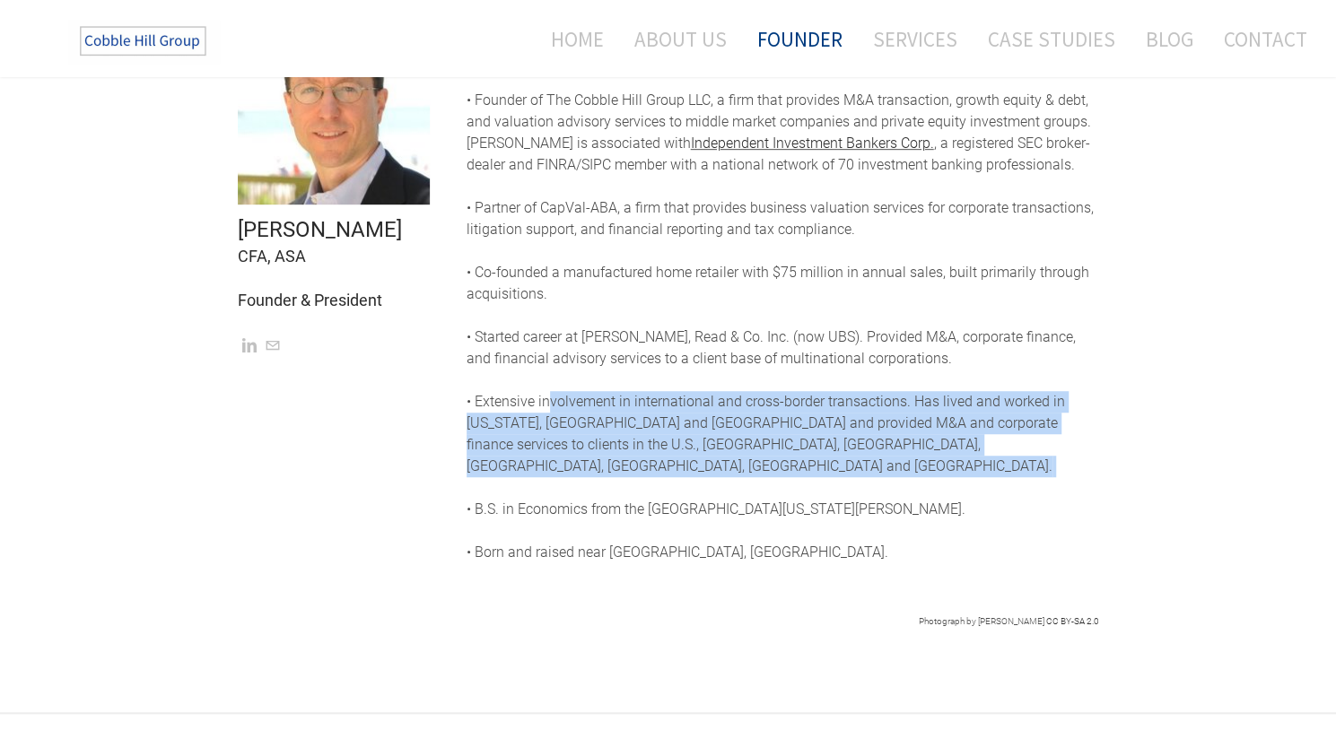
drag, startPoint x: 560, startPoint y: 427, endPoint x: 708, endPoint y: 482, distance: 157.9
click at [708, 482] on div "Mr. Baker has over 30 years of experience as an investment banker, valuation co…" at bounding box center [783, 284] width 633 height 560
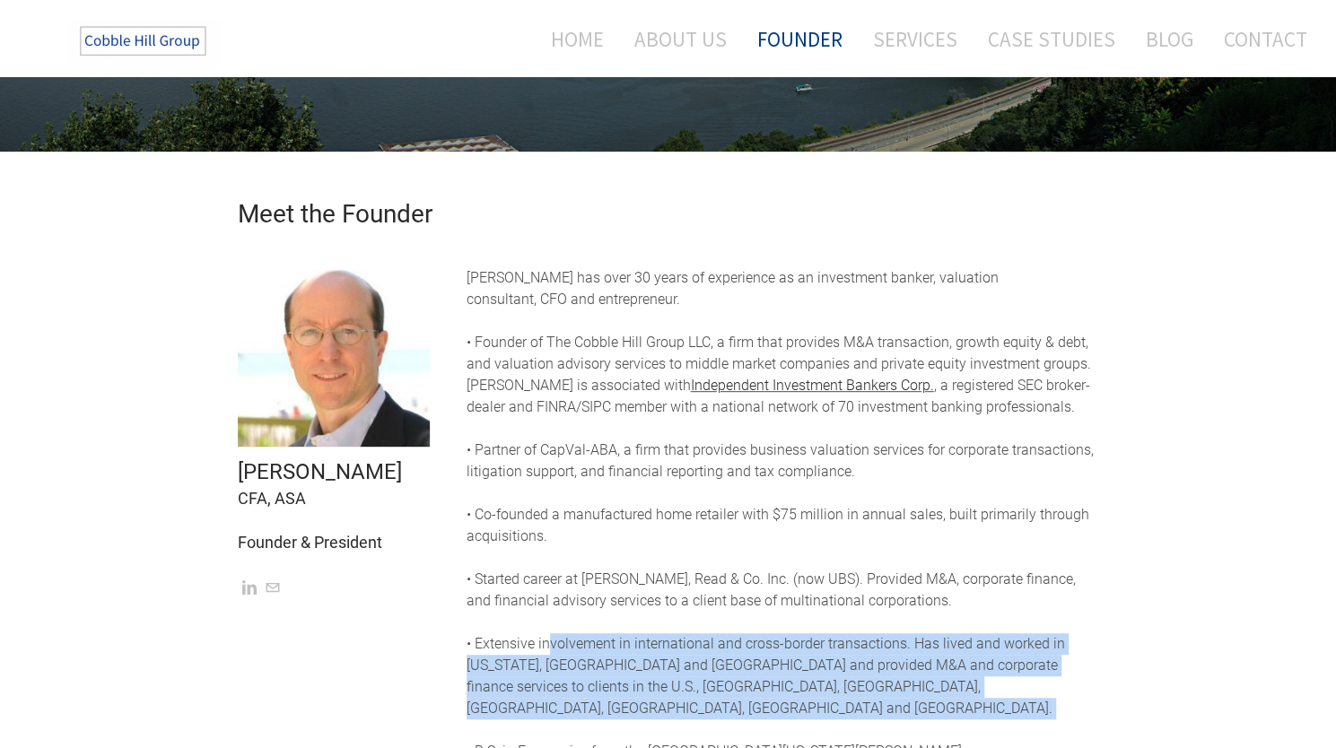
scroll to position [269, 0]
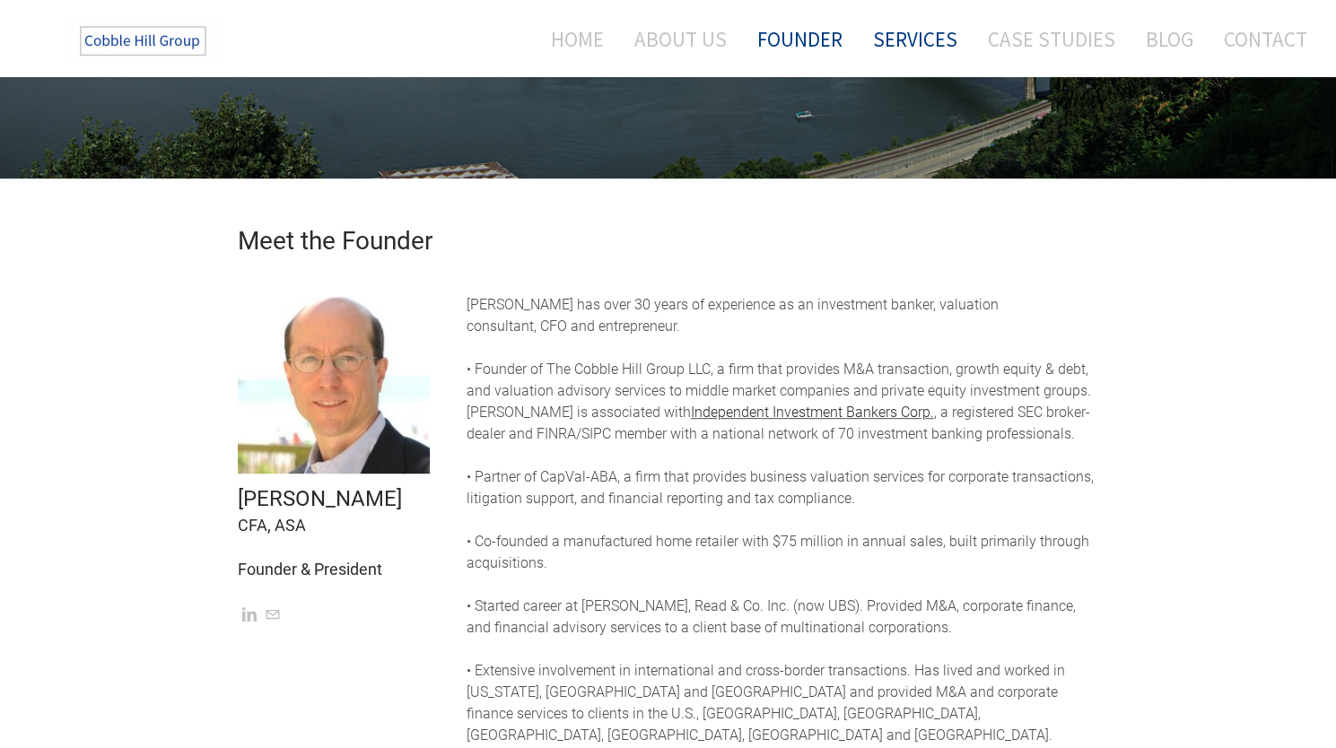
click at [904, 57] on link "Services" at bounding box center [915, 39] width 111 height 48
click at [1262, 38] on link "Contact" at bounding box center [1259, 39] width 97 height 48
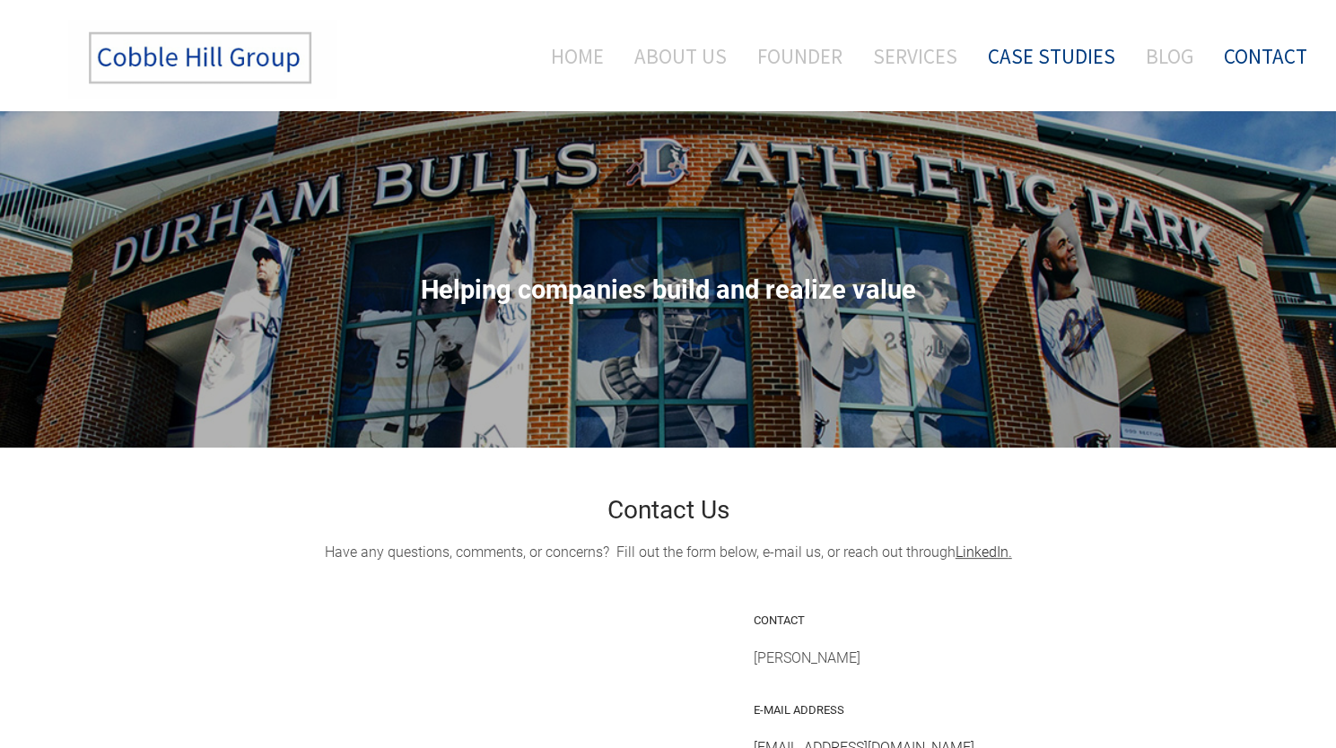
click at [1106, 56] on link "Case Studies" at bounding box center [1052, 56] width 154 height 74
